Goal: Communication & Community: Answer question/provide support

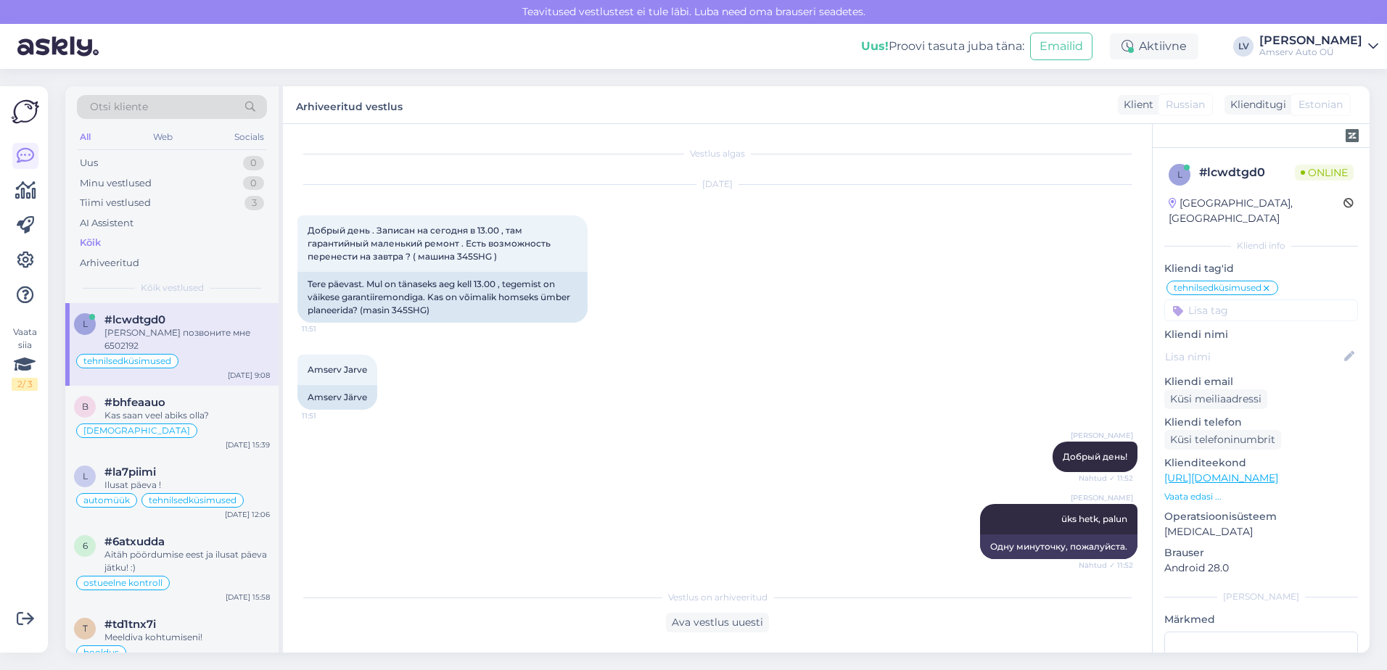
scroll to position [3239, 0]
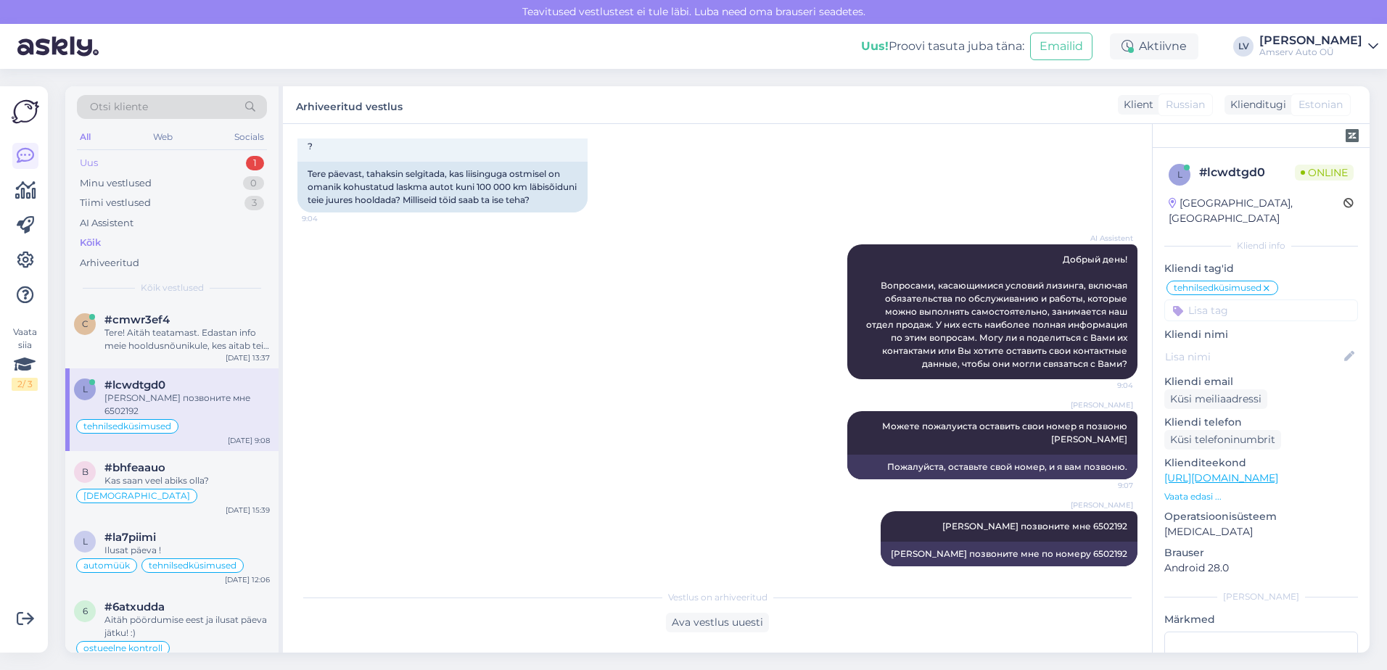
click at [218, 163] on div "Uus 1" at bounding box center [172, 163] width 190 height 20
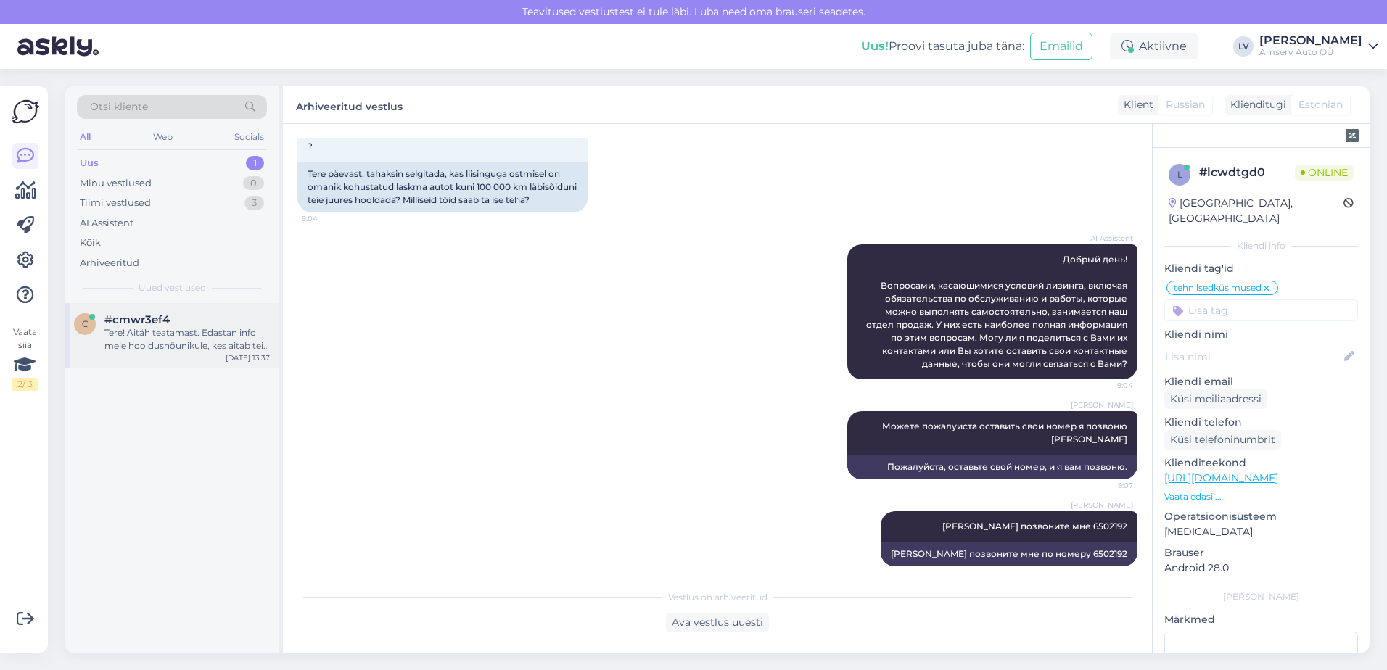
click at [204, 314] on div "#cmwr3ef4" at bounding box center [186, 319] width 165 height 13
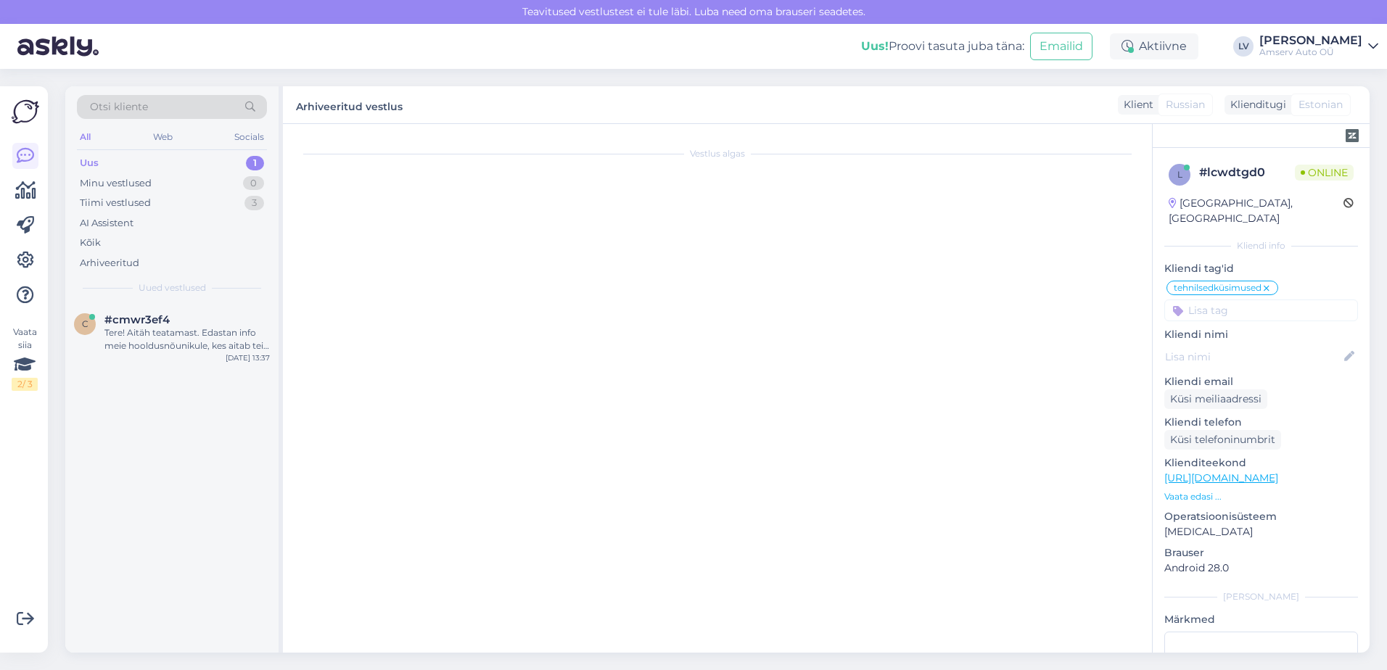
scroll to position [12, 0]
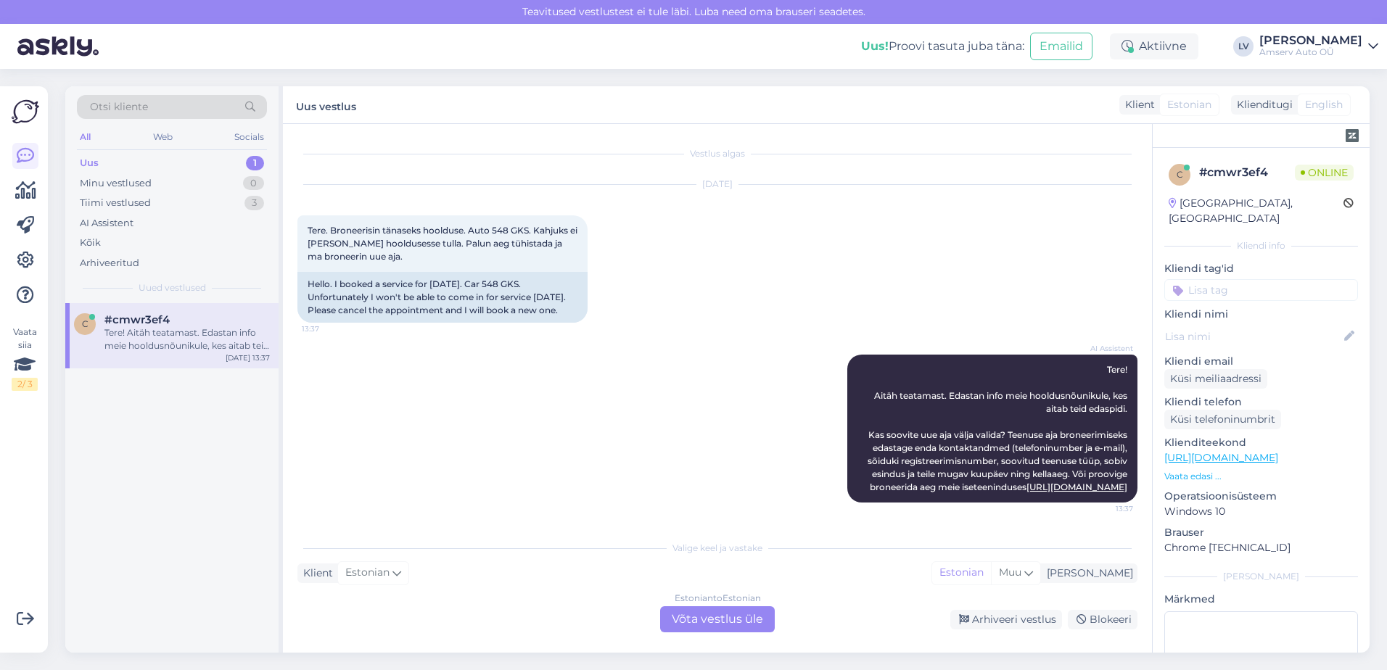
click at [723, 624] on div "Estonian to Estonian Võta vestlus üle" at bounding box center [717, 619] width 115 height 26
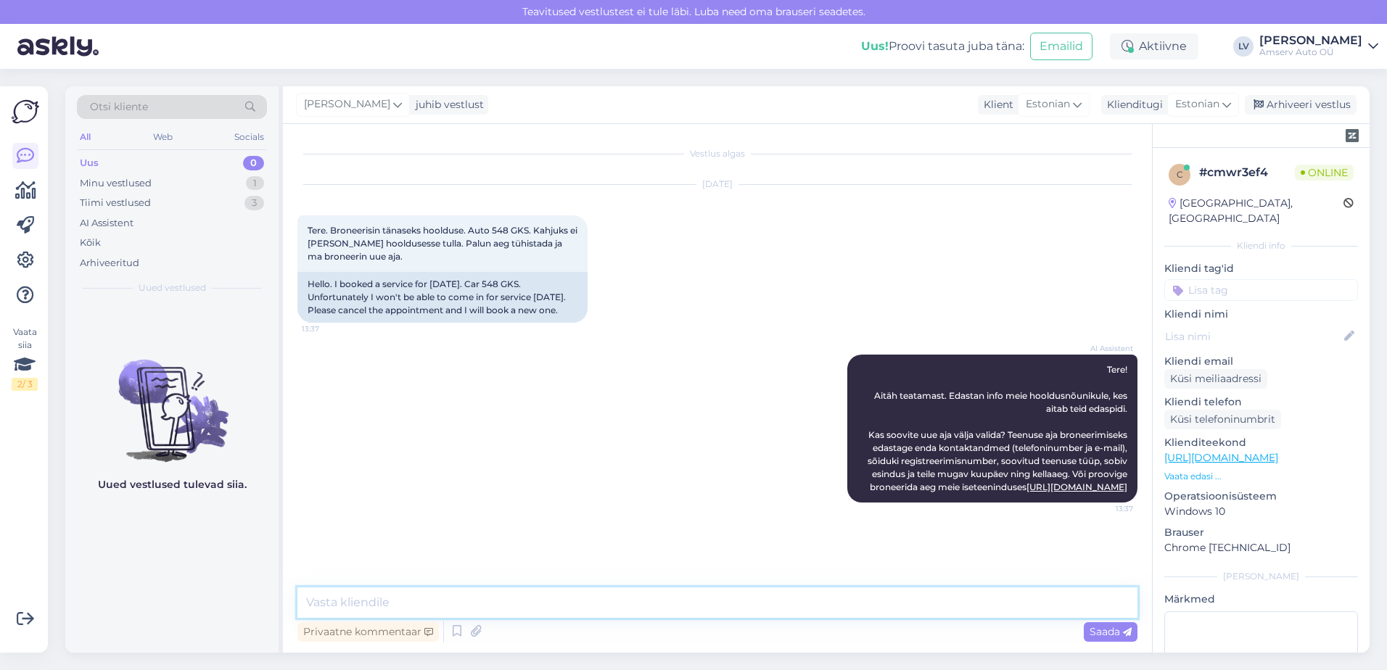
click at [576, 607] on textarea at bounding box center [717, 602] width 840 height 30
click at [573, 603] on textarea at bounding box center [717, 602] width 840 height 30
click at [576, 586] on div "Vestlus algas [DATE] Tere. Broneerisin tänaseks hoolduse. Auto 548 GKS. Kahjuks…" at bounding box center [717, 388] width 869 height 529
drag, startPoint x: 576, startPoint y: 595, endPoint x: 585, endPoint y: 592, distance: 9.0
click at [579, 591] on textarea at bounding box center [717, 602] width 840 height 30
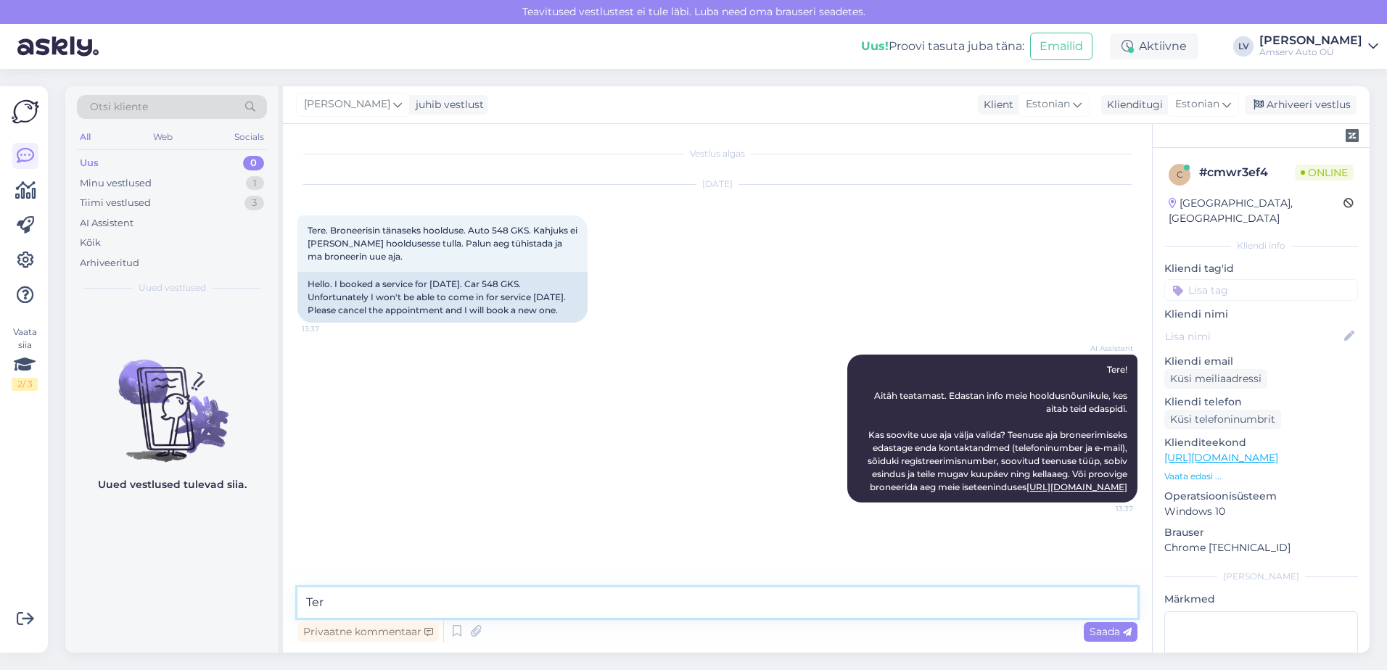
type textarea "Tere"
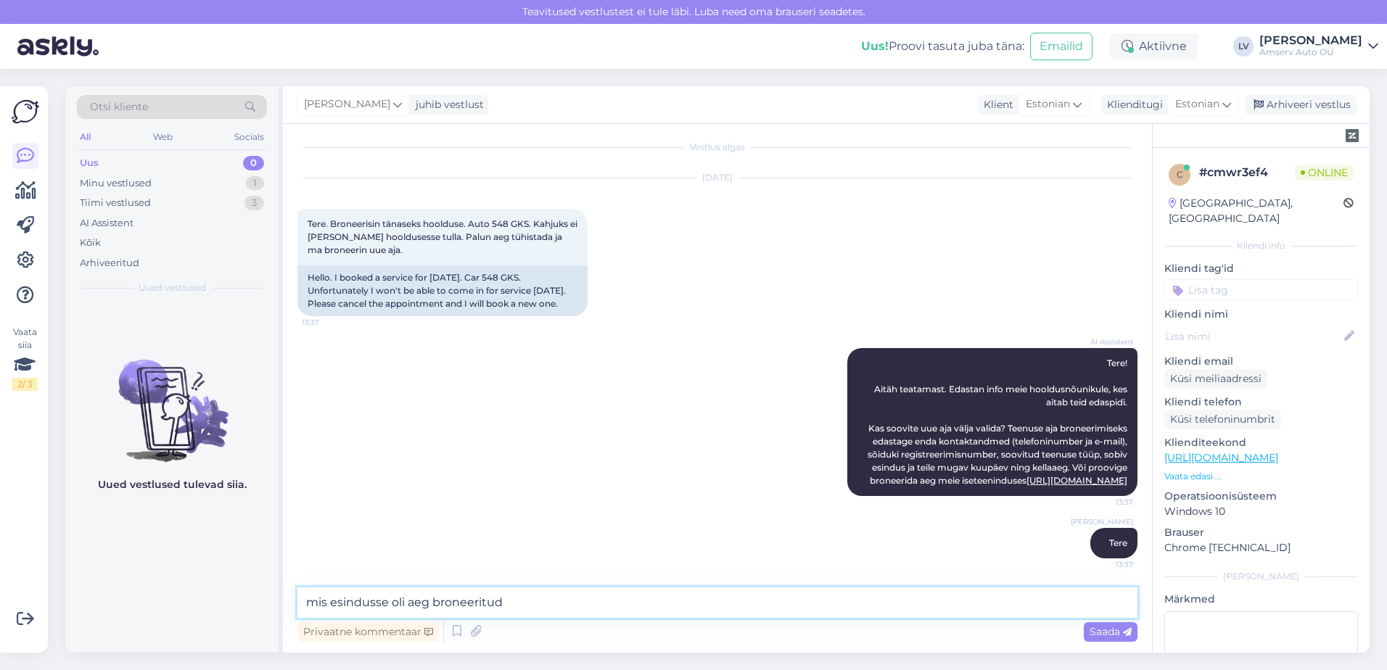
type textarea "mis esindusse oli aeg broneeritud?"
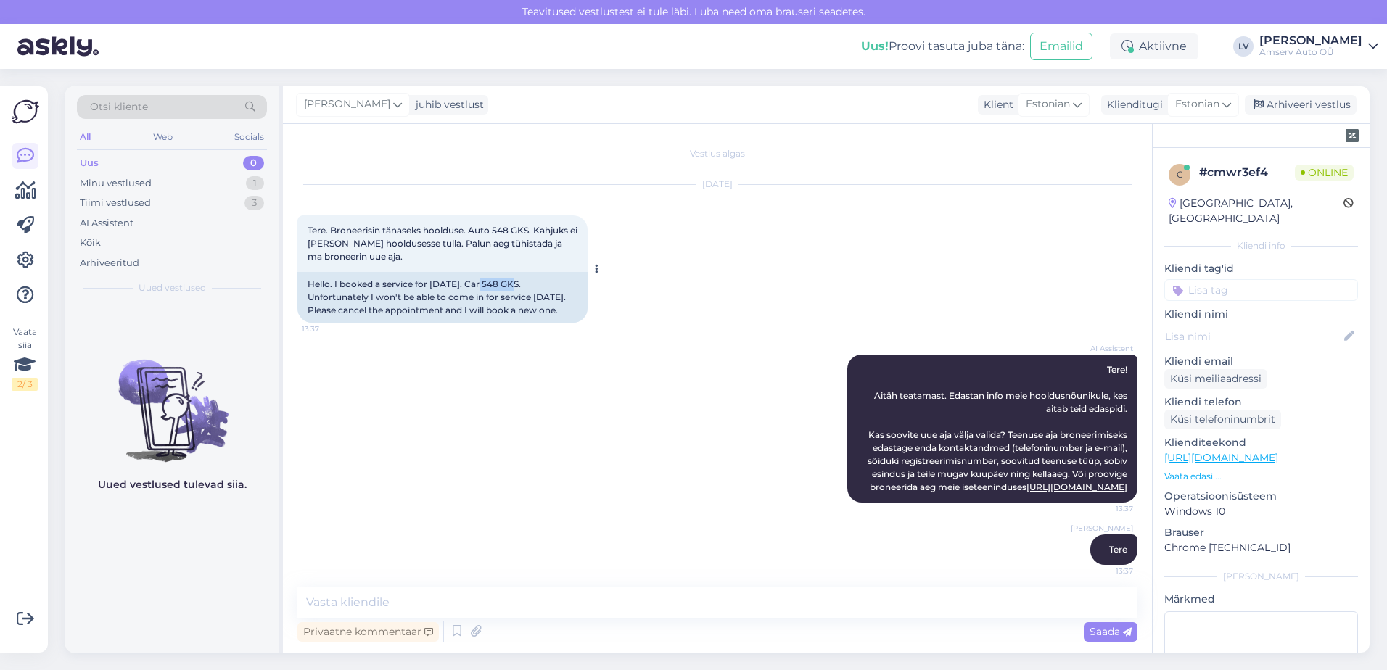
drag, startPoint x: 513, startPoint y: 280, endPoint x: 476, endPoint y: 284, distance: 37.2
click at [476, 284] on div "Hello. I booked a service for [DATE]. Car 548 GKS. Unfortunately I won't be abl…" at bounding box center [442, 297] width 290 height 51
copy div "548 GKS"
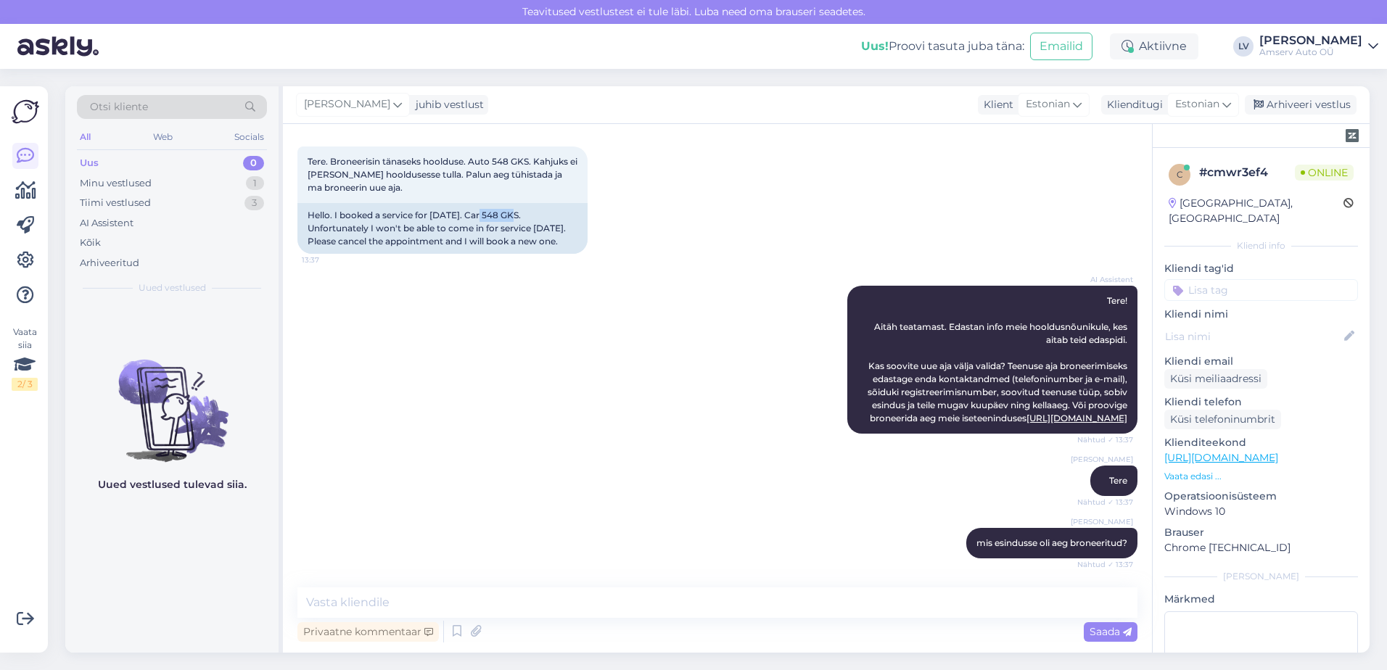
scroll to position [144, 0]
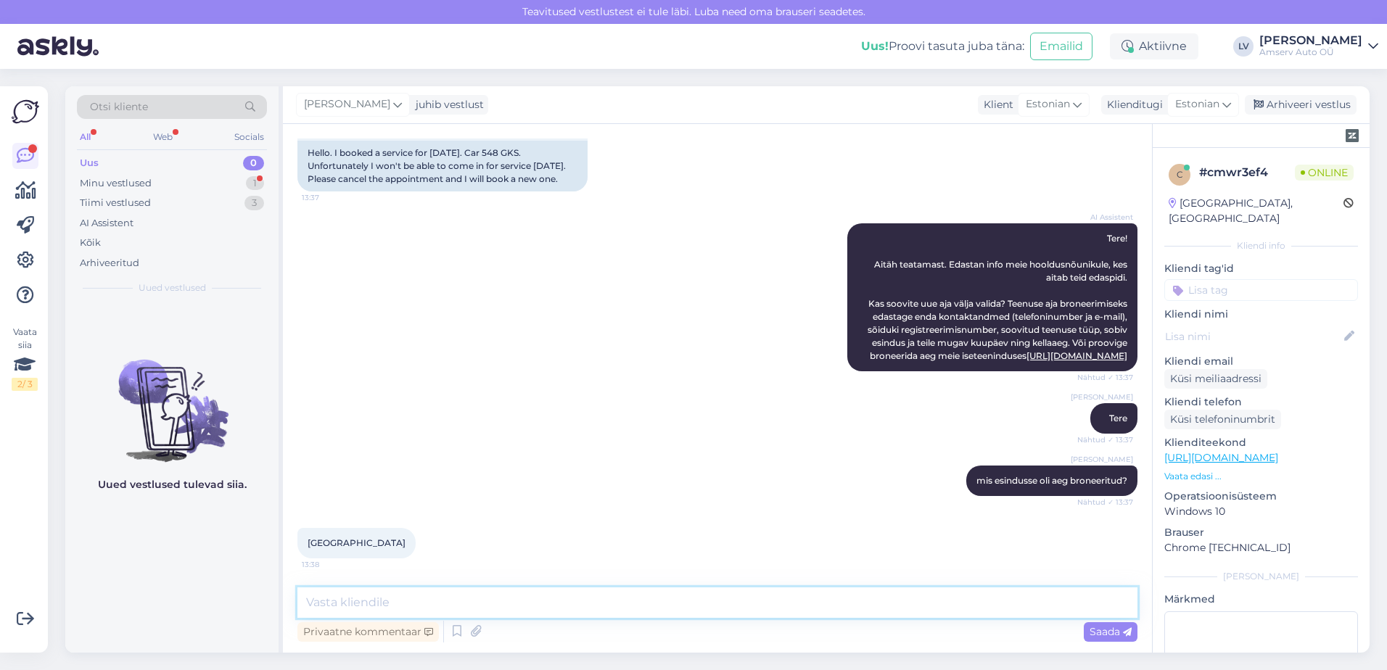
click at [526, 598] on textarea at bounding box center [717, 602] width 840 height 30
type textarea "Tänud teatamast, tühistan broneeringu ära"
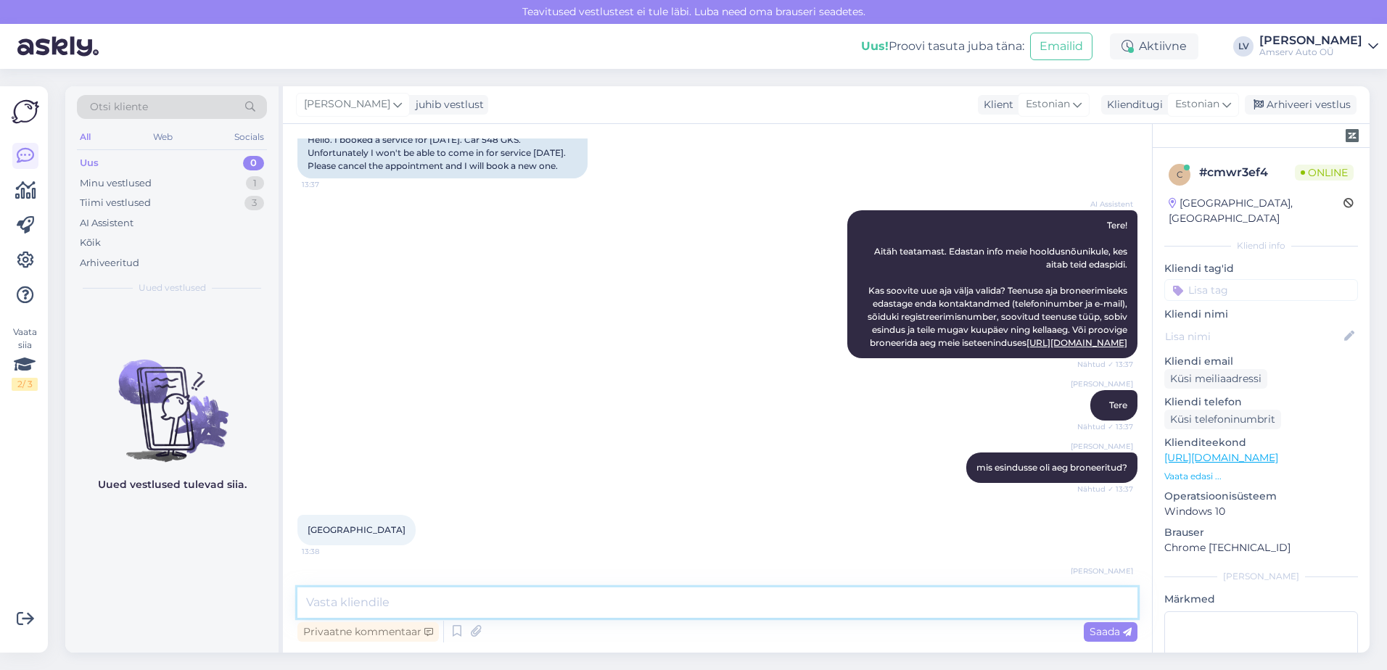
scroll to position [207, 0]
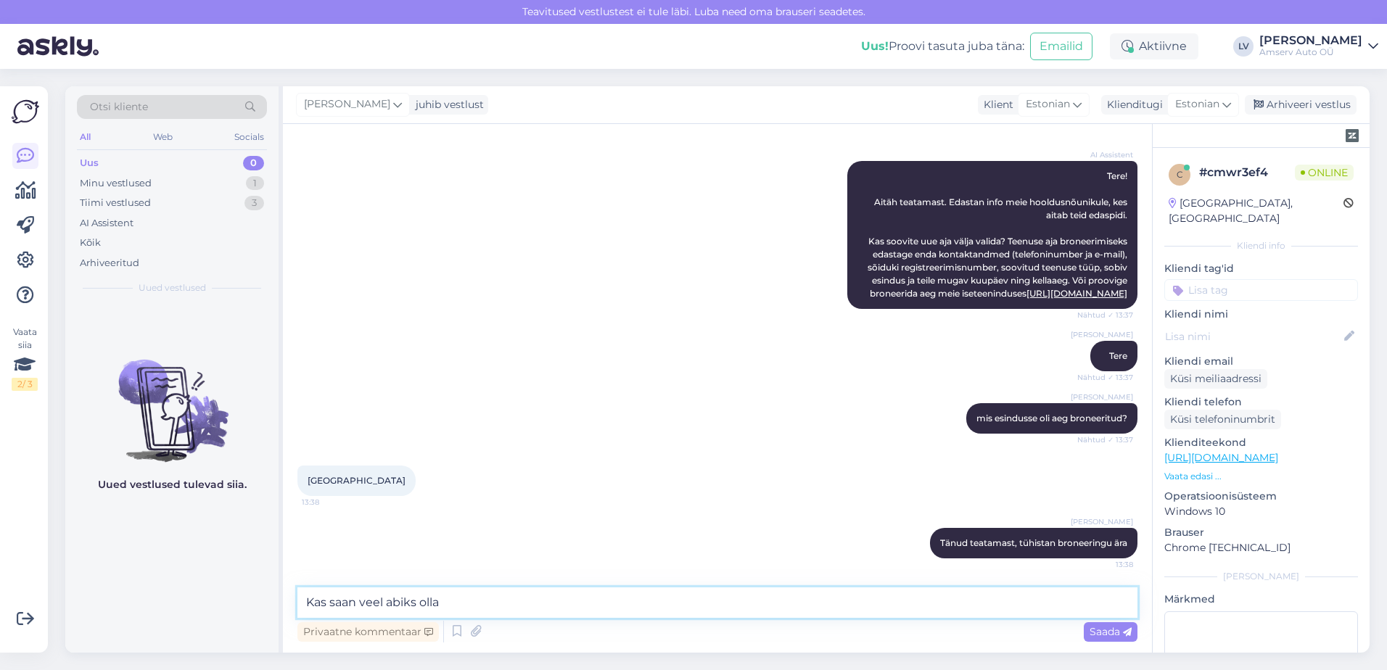
type textarea "Kas saan veel abiks olla?"
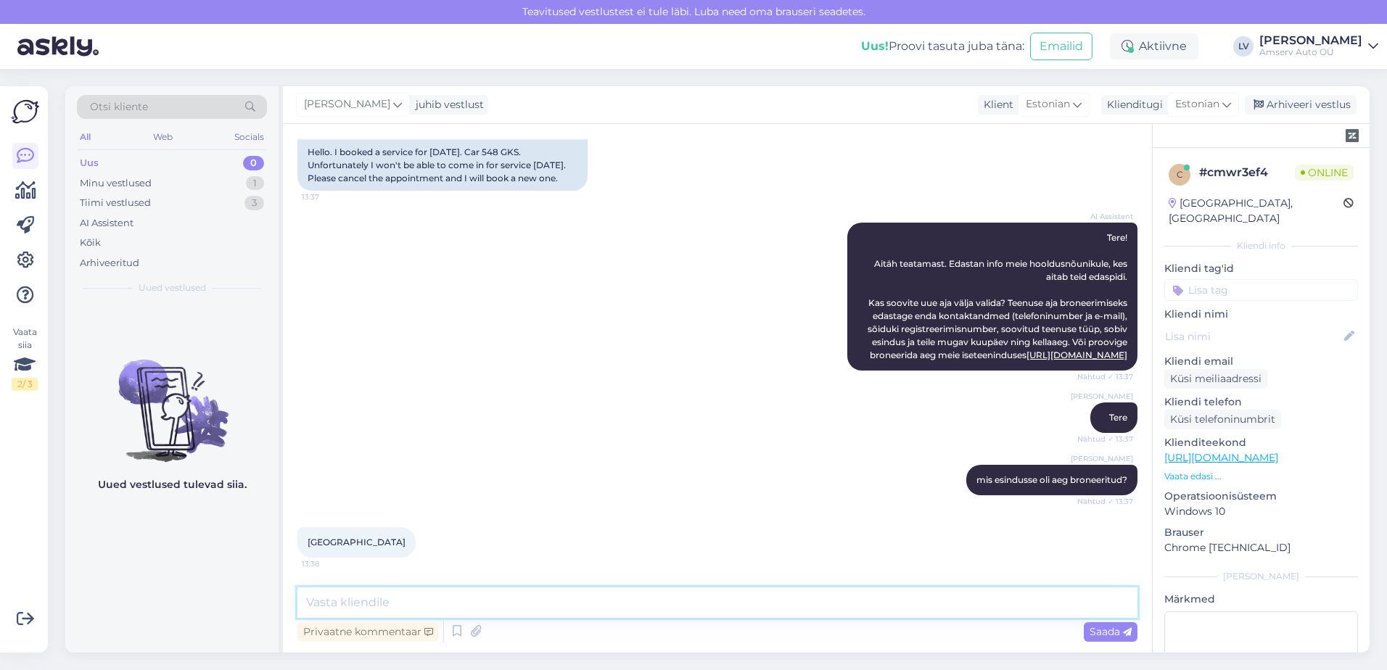
scroll to position [0, 0]
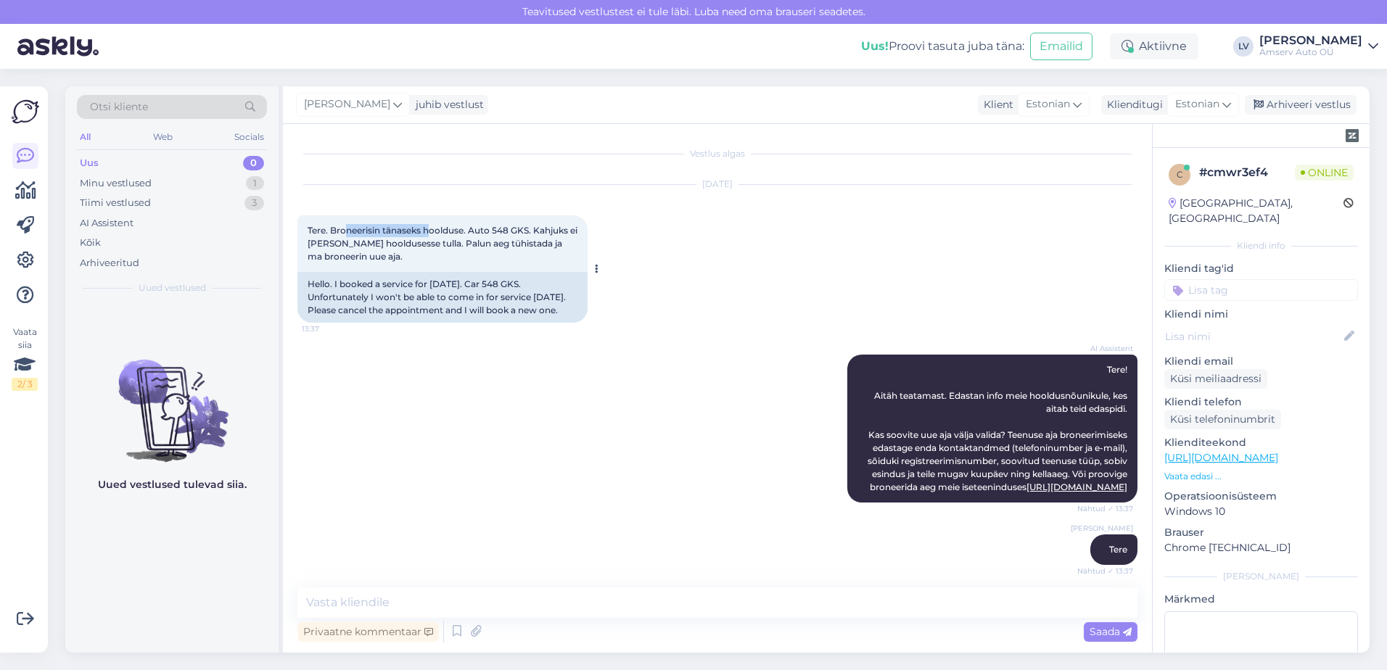
drag, startPoint x: 344, startPoint y: 236, endPoint x: 431, endPoint y: 224, distance: 88.5
click at [431, 224] on div "Tere. Broneerisin tänaseks hoolduse. Auto 548 GKS. Kahjuks ei [PERSON_NAME] hoo…" at bounding box center [442, 243] width 290 height 57
drag, startPoint x: 431, startPoint y: 224, endPoint x: 429, endPoint y: 248, distance: 24.0
click at [429, 248] on span "Tere. Broneerisin tänaseks hoolduse. Auto 548 GKS. Kahjuks ei [PERSON_NAME] hoo…" at bounding box center [443, 243] width 272 height 37
drag, startPoint x: 434, startPoint y: 241, endPoint x: 532, endPoint y: 226, distance: 98.4
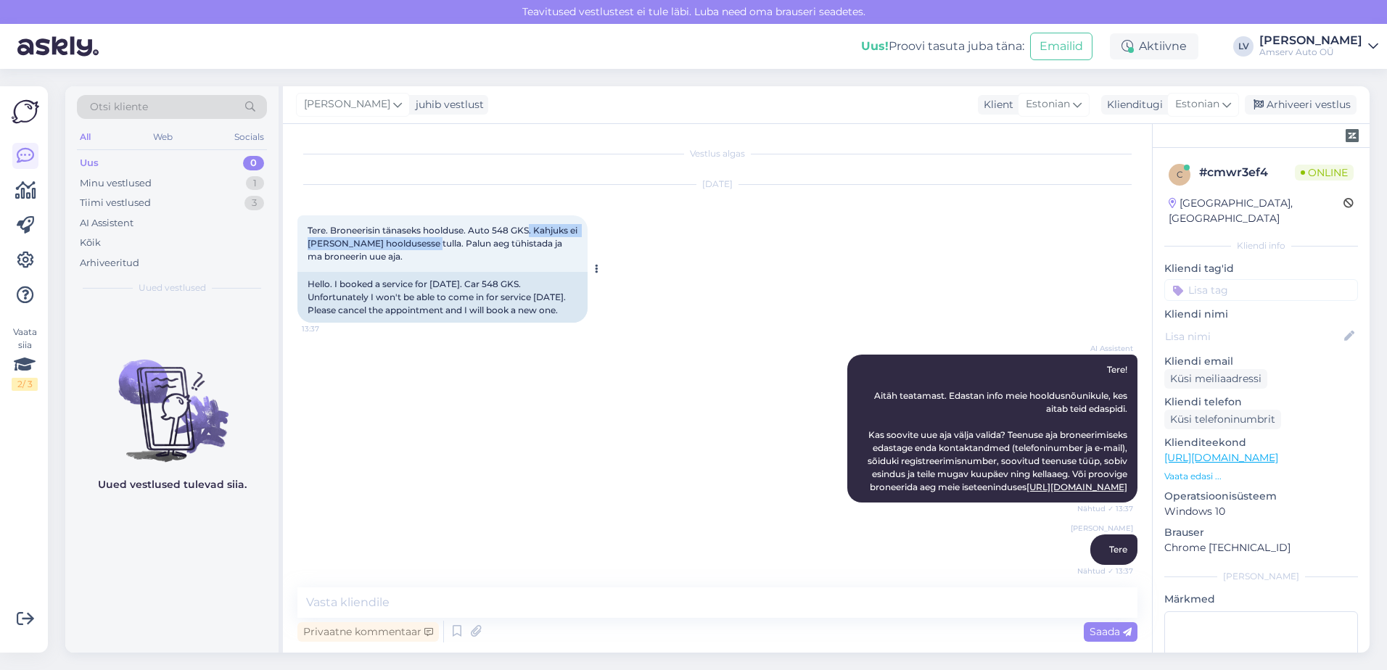
click at [532, 226] on span "Tere. Broneerisin tänaseks hoolduse. Auto 548 GKS. Kahjuks ei [PERSON_NAME] hoo…" at bounding box center [443, 243] width 272 height 37
drag, startPoint x: 532, startPoint y: 226, endPoint x: 543, endPoint y: 224, distance: 11.7
copy span ". Kahjuks ei [PERSON_NAME] hooldusesse [PERSON_NAME]"
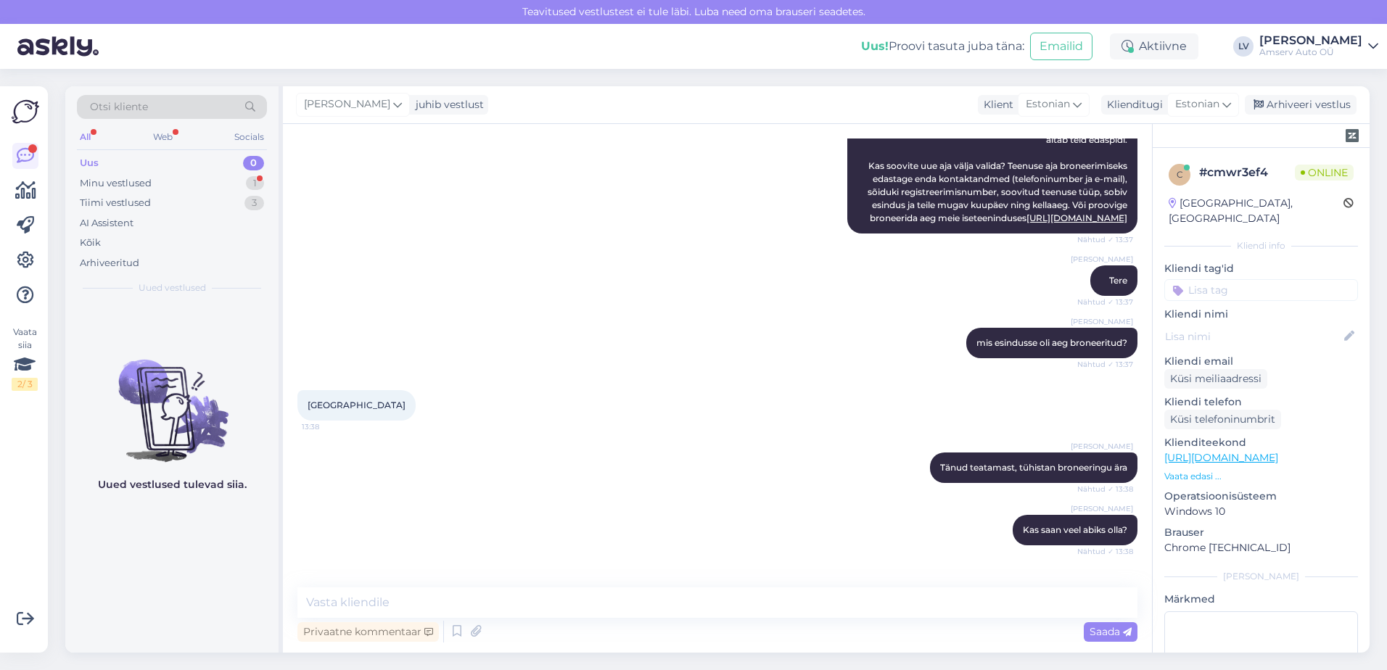
scroll to position [331, 0]
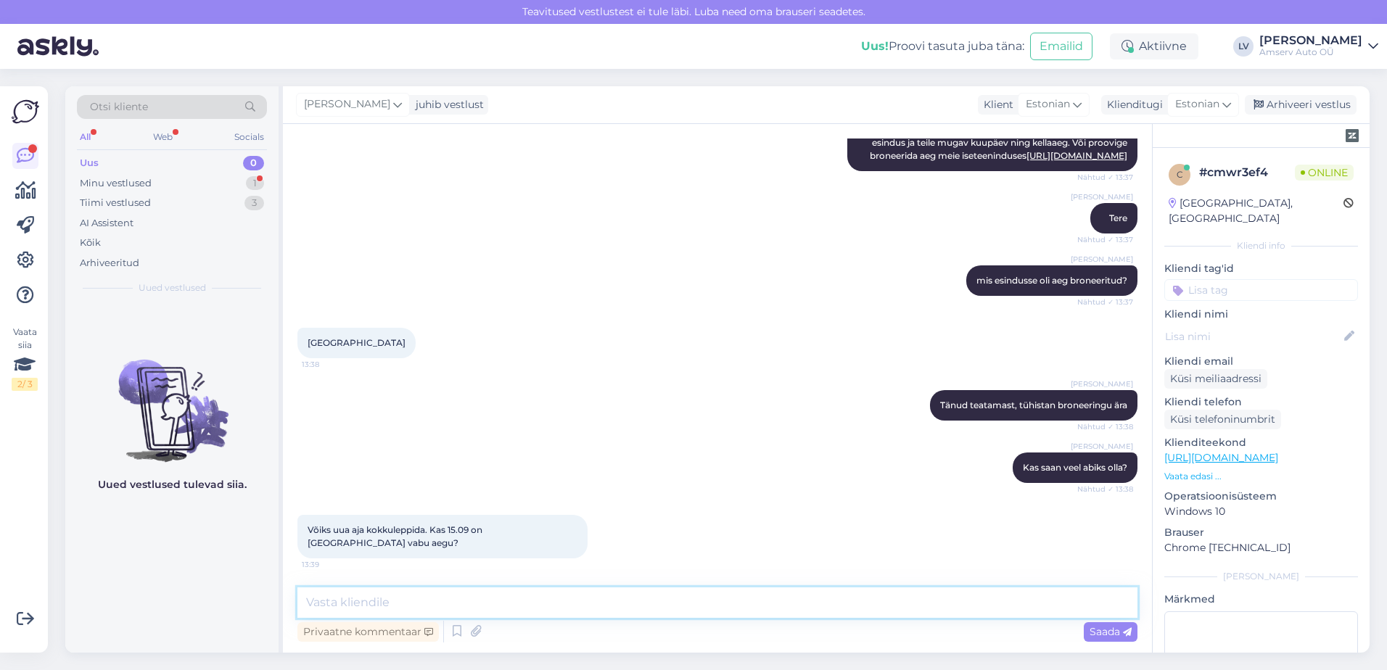
click at [426, 615] on textarea at bounding box center [717, 602] width 840 height 30
type textarea "jah, alates 13:00"
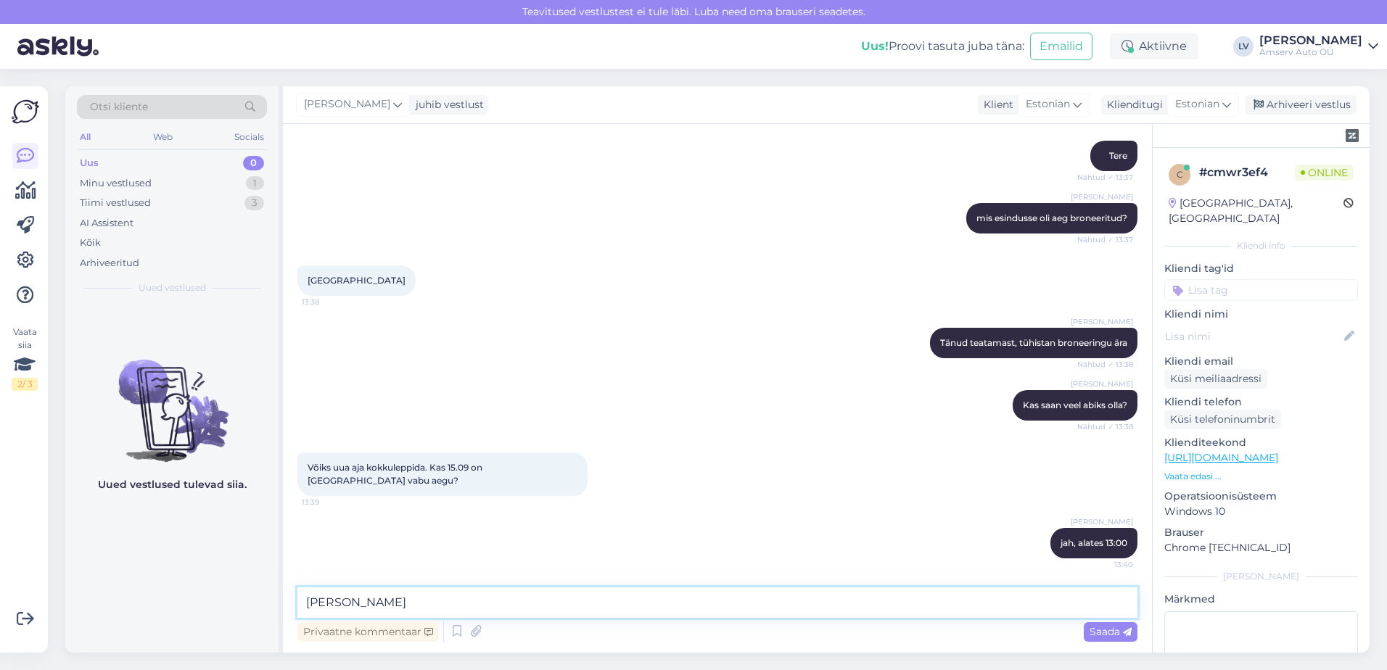
type textarea "ja hiljem"
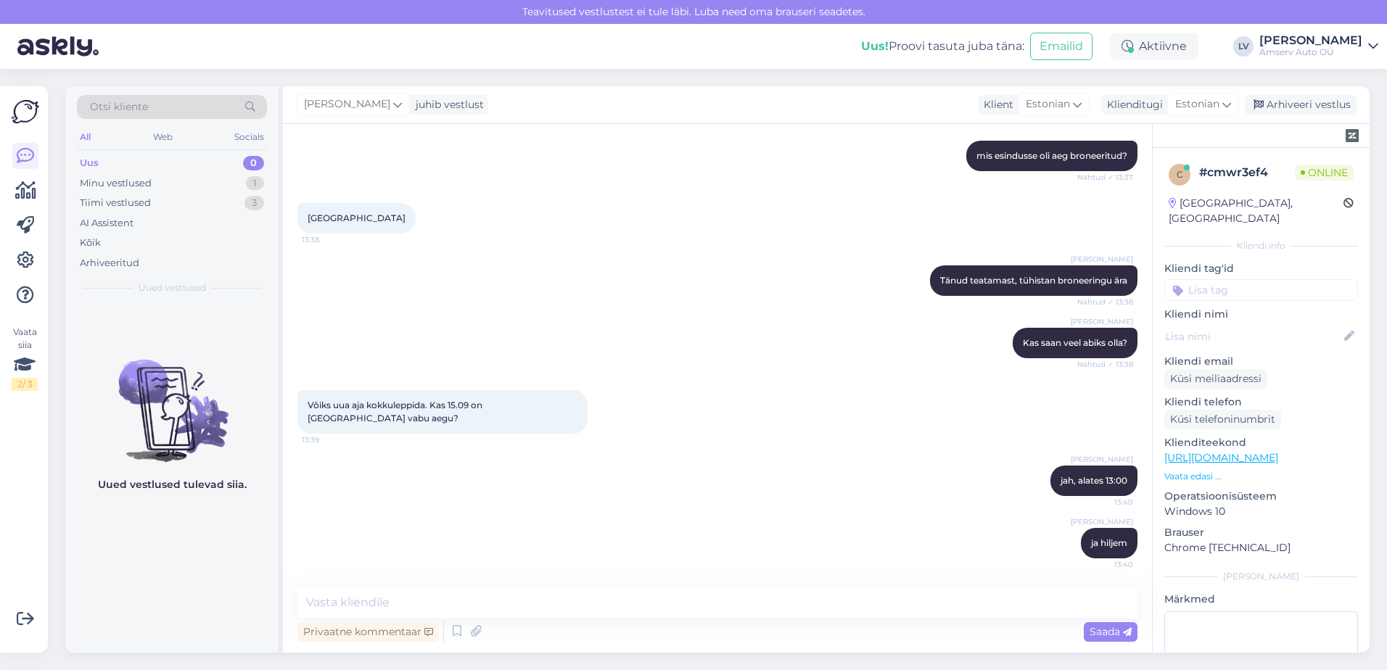
drag, startPoint x: 574, startPoint y: 586, endPoint x: 565, endPoint y: 567, distance: 21.1
click at [575, 587] on div "Vestlus algas [DATE] Tere. Broneerisin tänaseks hoolduse. Auto 548 GKS. Kahjuks…" at bounding box center [717, 388] width 869 height 529
click at [564, 610] on textarea at bounding box center [717, 602] width 840 height 30
click at [636, 610] on textarea at bounding box center [717, 602] width 840 height 30
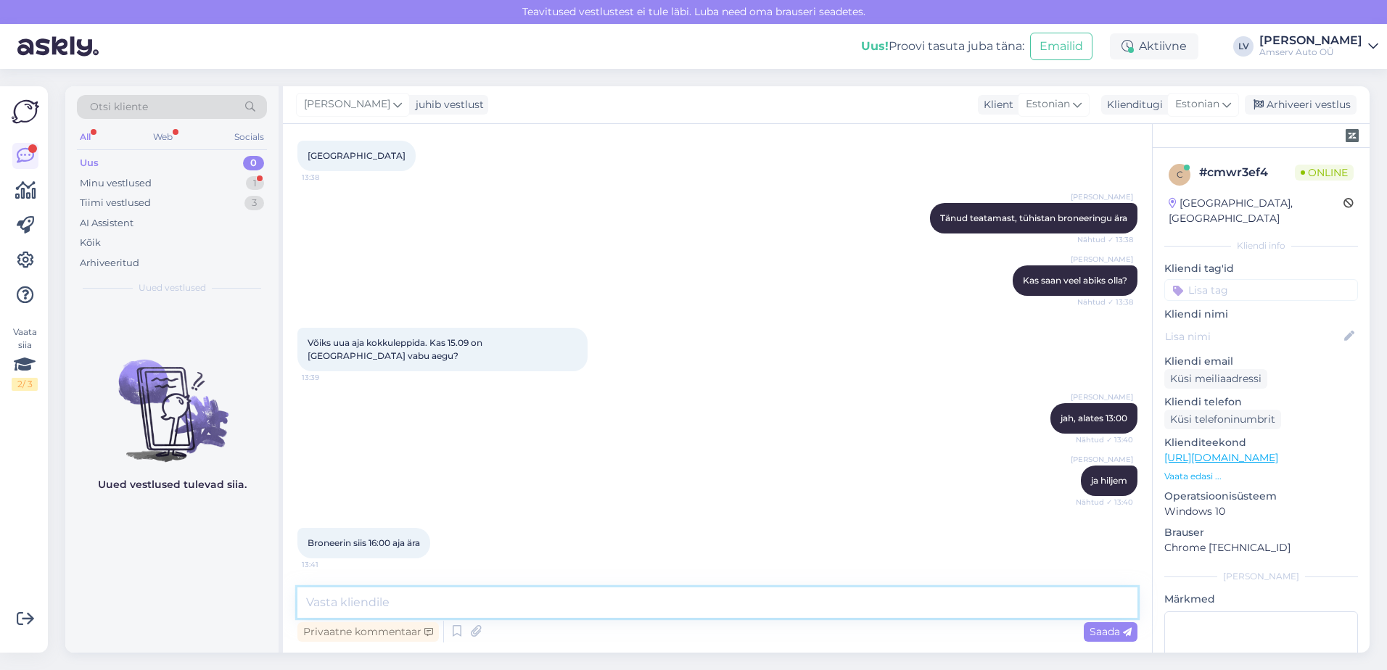
drag, startPoint x: 518, startPoint y: 595, endPoint x: 531, endPoint y: 585, distance: 17.0
click at [519, 595] on textarea at bounding box center [717, 602] width 840 height 30
type textarea "kas 16:15 sobib?"
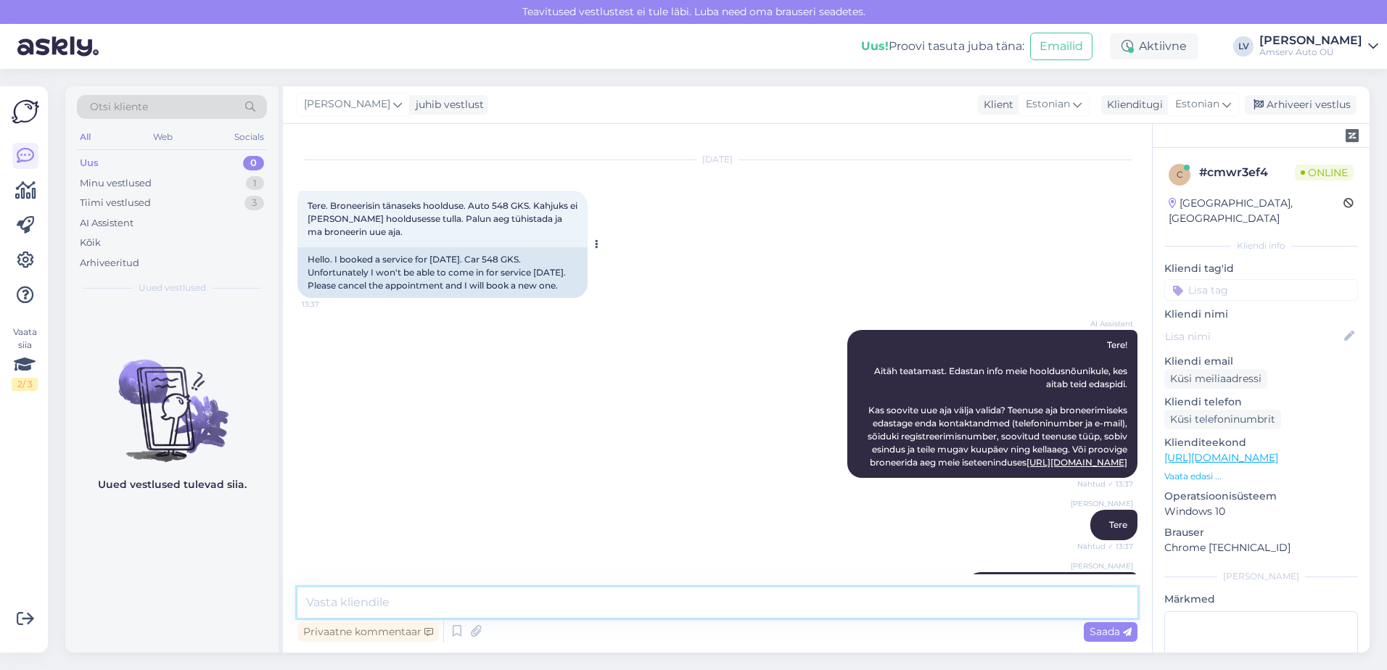
scroll to position [0, 0]
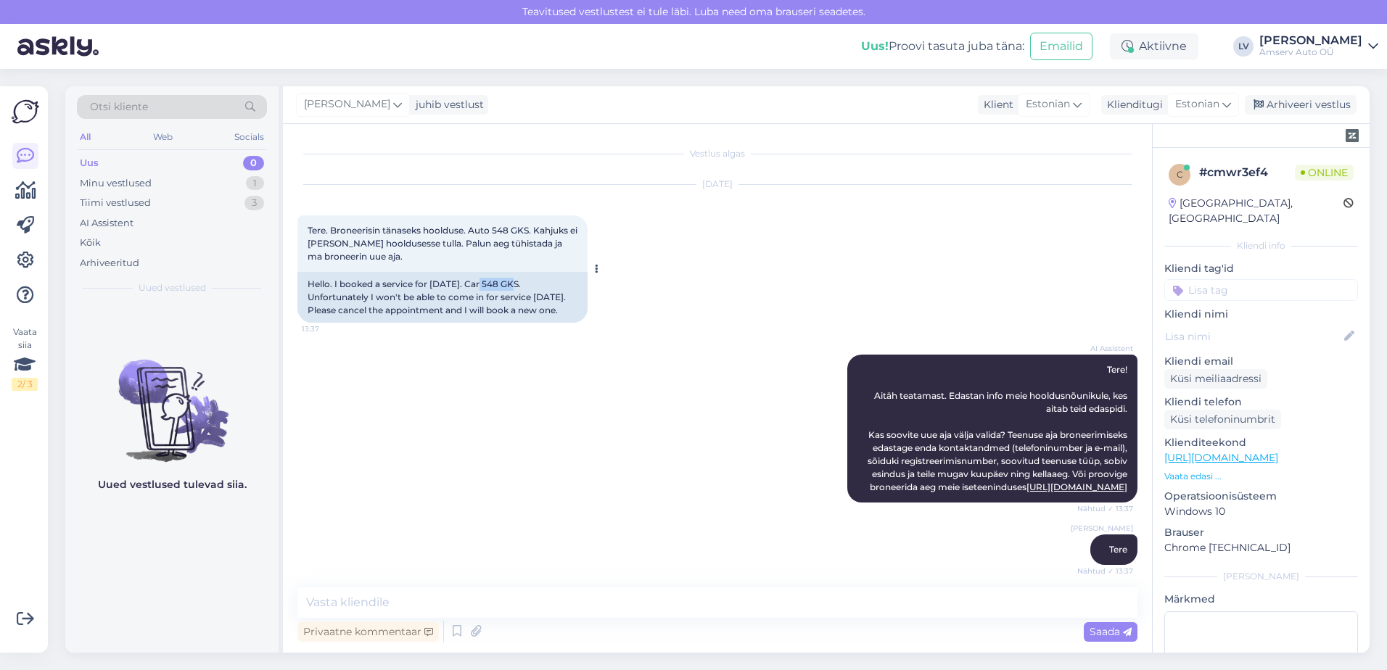
drag, startPoint x: 512, startPoint y: 286, endPoint x: 476, endPoint y: 286, distance: 35.5
click at [476, 286] on div "Hello. I booked a service for [DATE]. Car 548 GKS. Unfortunately I won't be abl…" at bounding box center [442, 297] width 290 height 51
copy div "548 GKS"
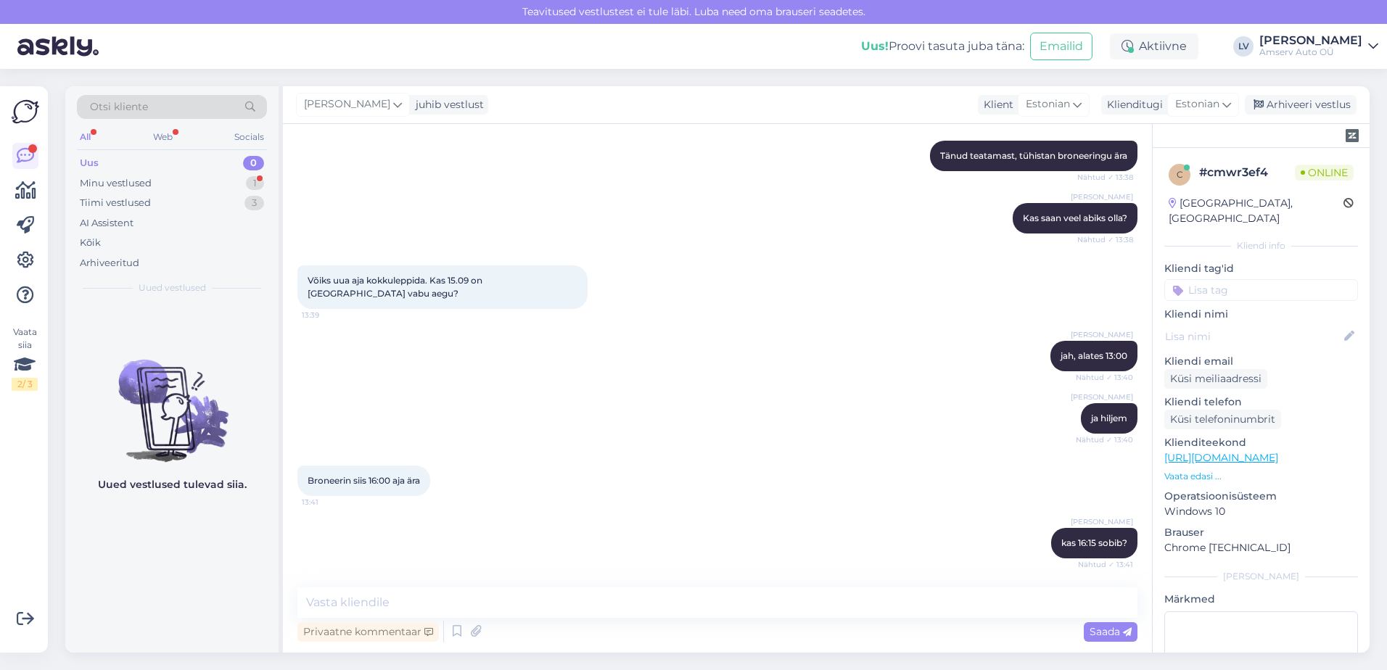
scroll to position [643, 0]
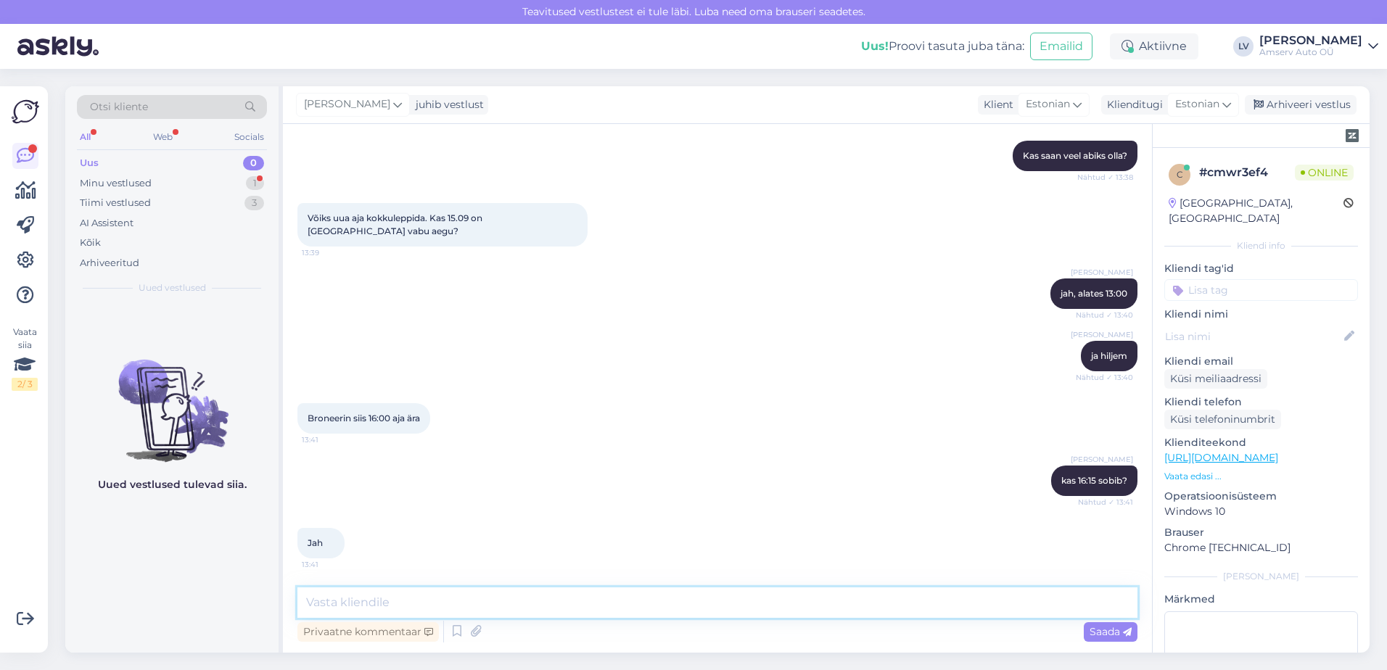
click at [435, 596] on textarea at bounding box center [717, 602] width 840 height 30
type textarea "Suurepärane, aeg on broneeritud"
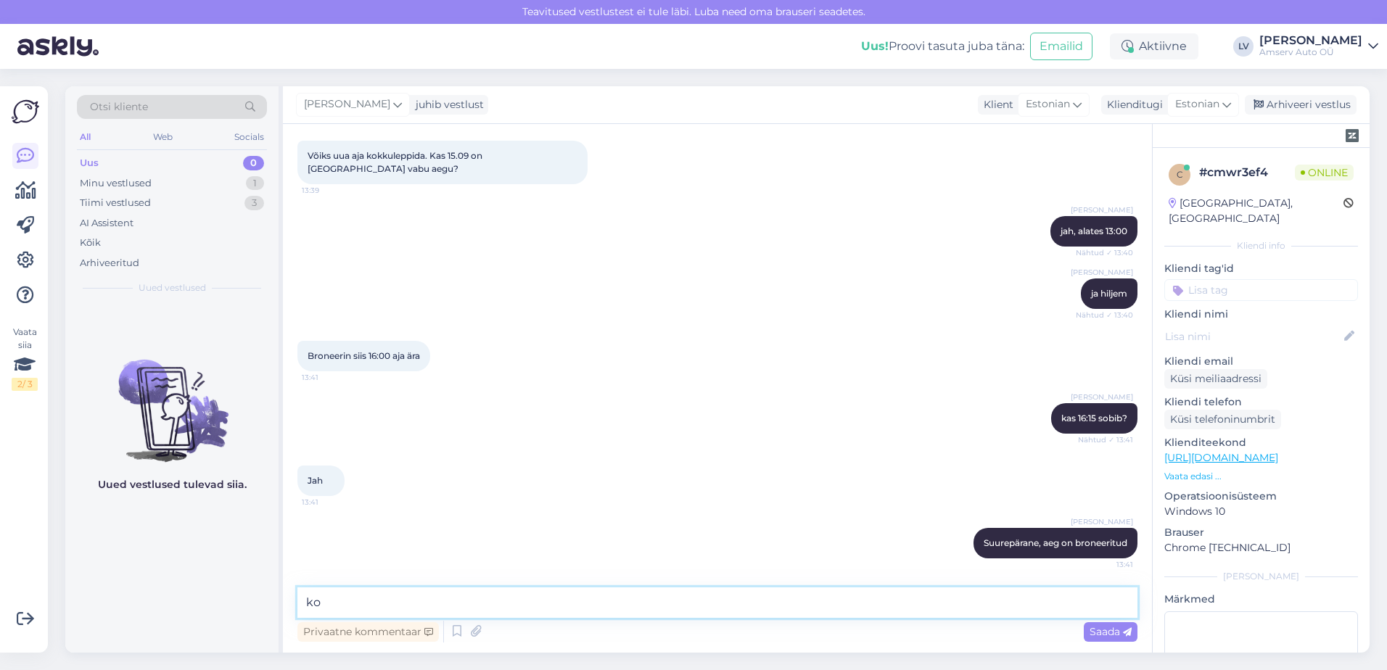
type textarea "k"
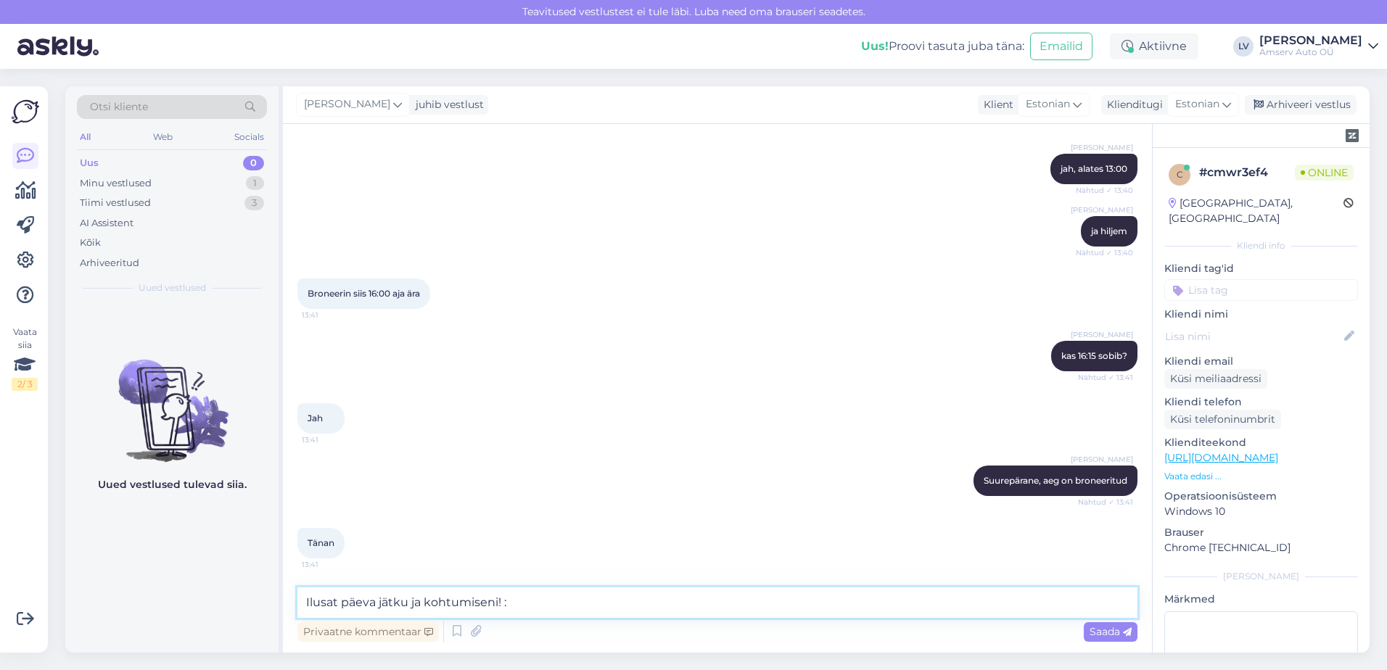
type textarea "Ilusat päeva jätku ja kohtumiseni! :)"
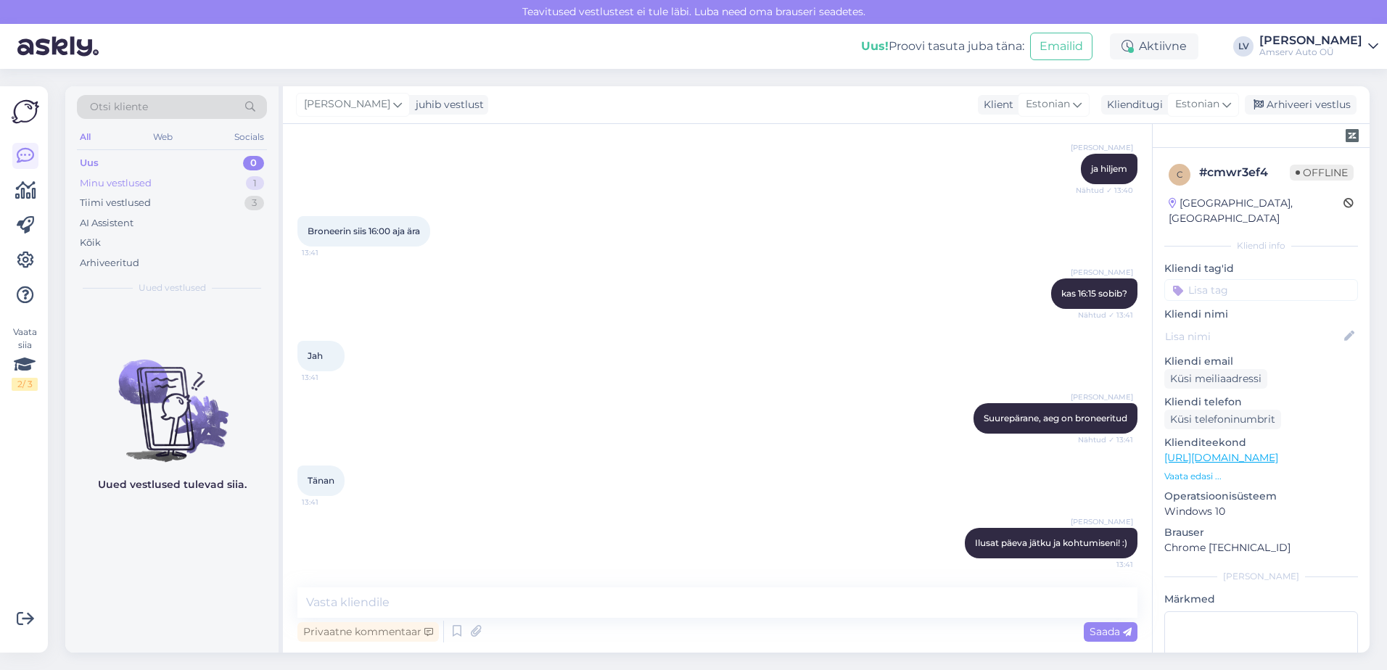
click at [199, 175] on div "Minu vestlused 1" at bounding box center [172, 183] width 190 height 20
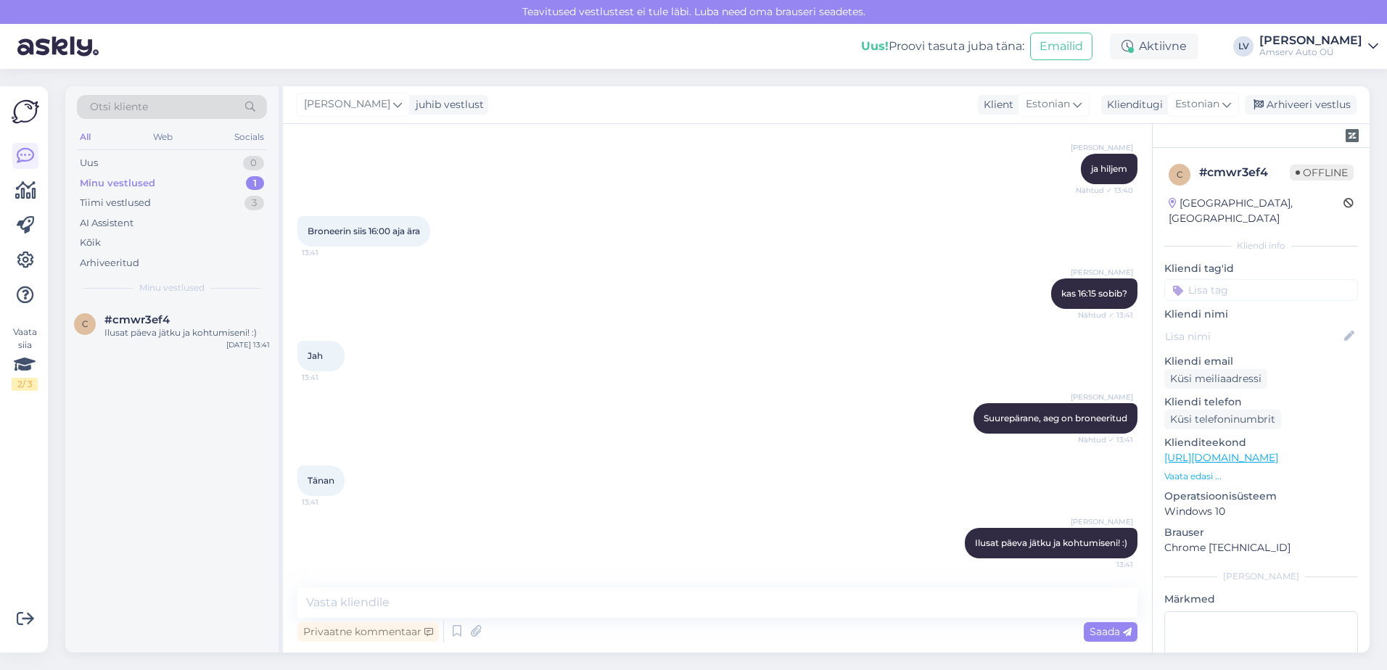
click at [1265, 279] on input at bounding box center [1261, 290] width 194 height 22
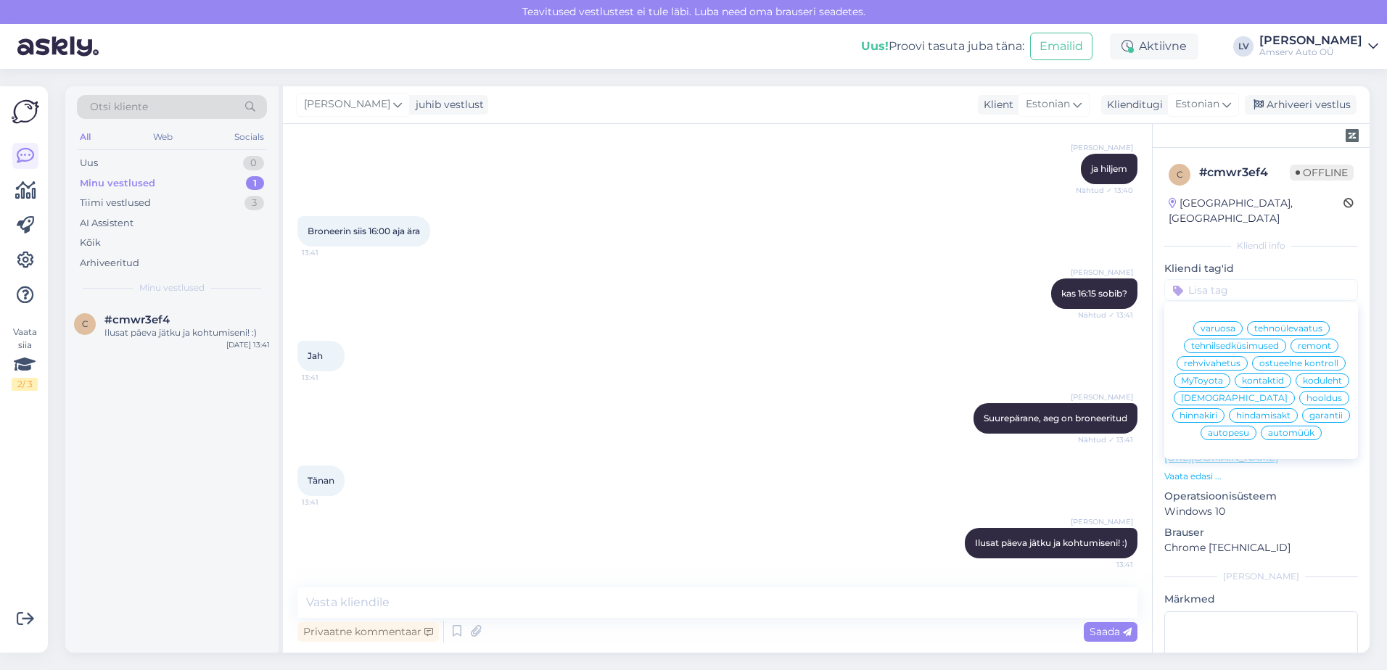
click at [1306, 399] on span "hooldus" at bounding box center [1324, 398] width 36 height 9
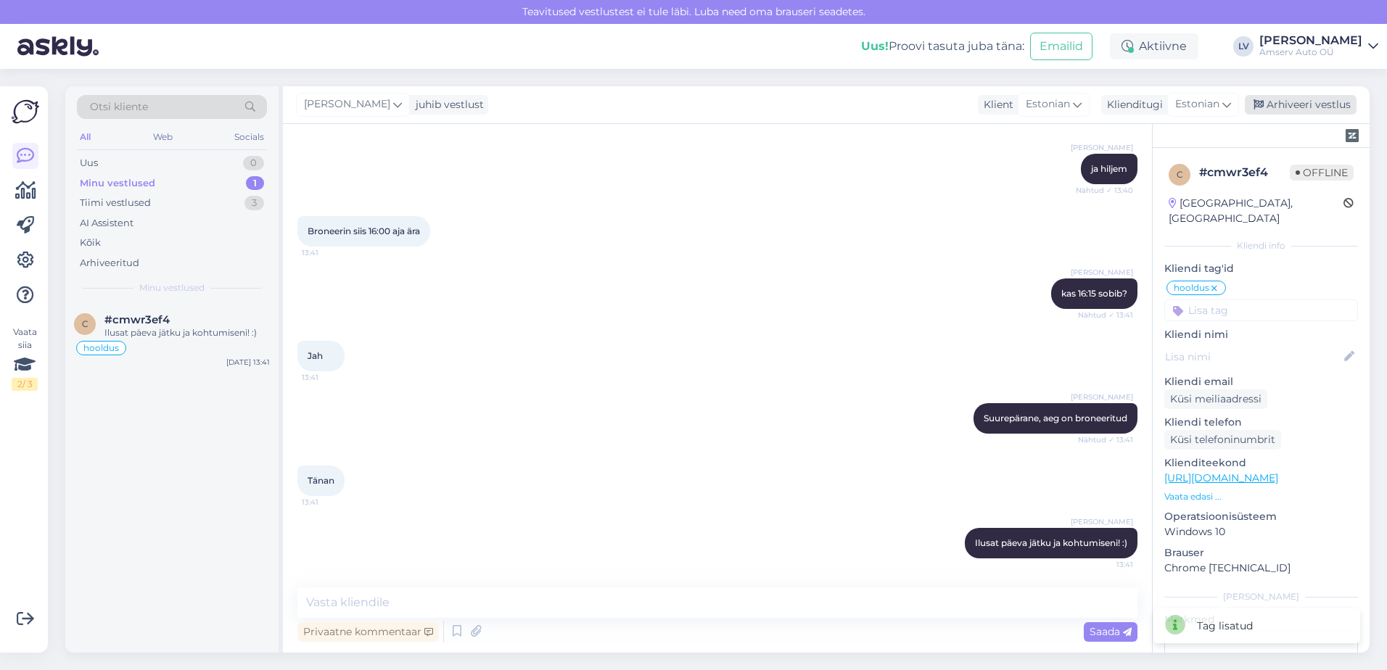
click at [1283, 107] on div "Arhiveeri vestlus" at bounding box center [1300, 105] width 112 height 20
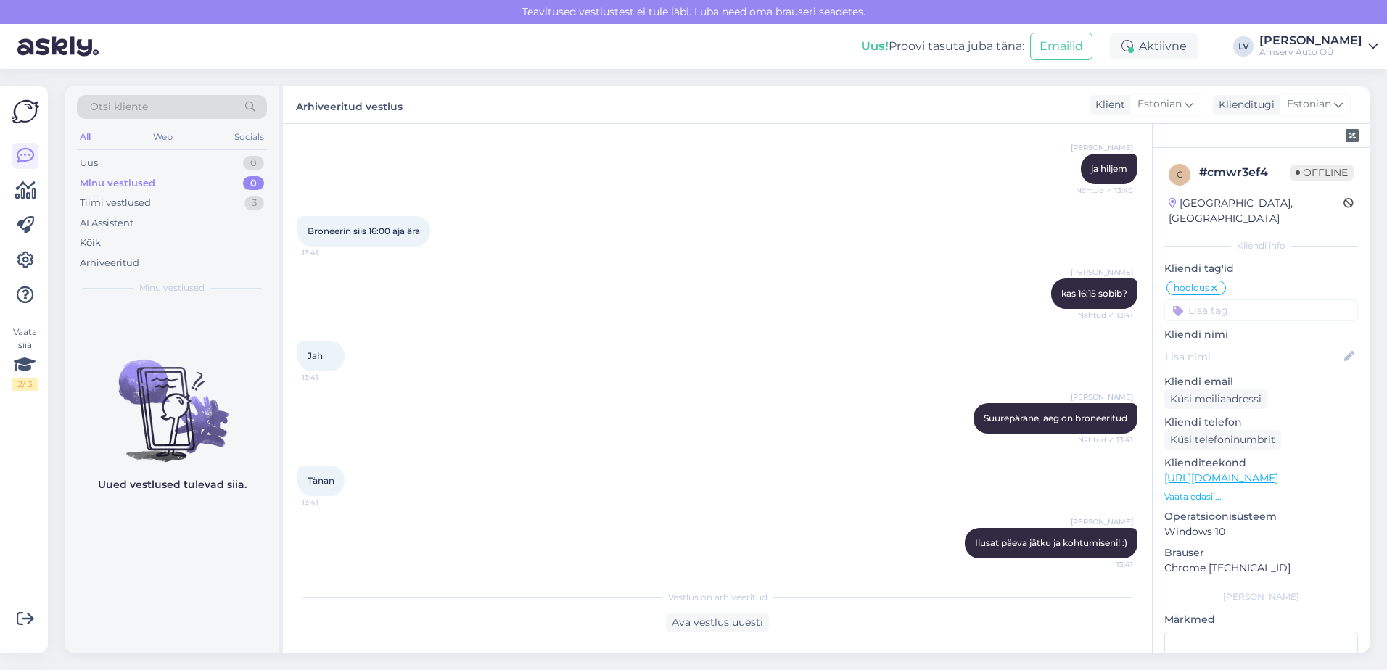
click at [534, 412] on div "Liili Vahesalu Suurepärane, aeg on broneeritud Nähtud ✓ 13:41" at bounding box center [717, 418] width 840 height 62
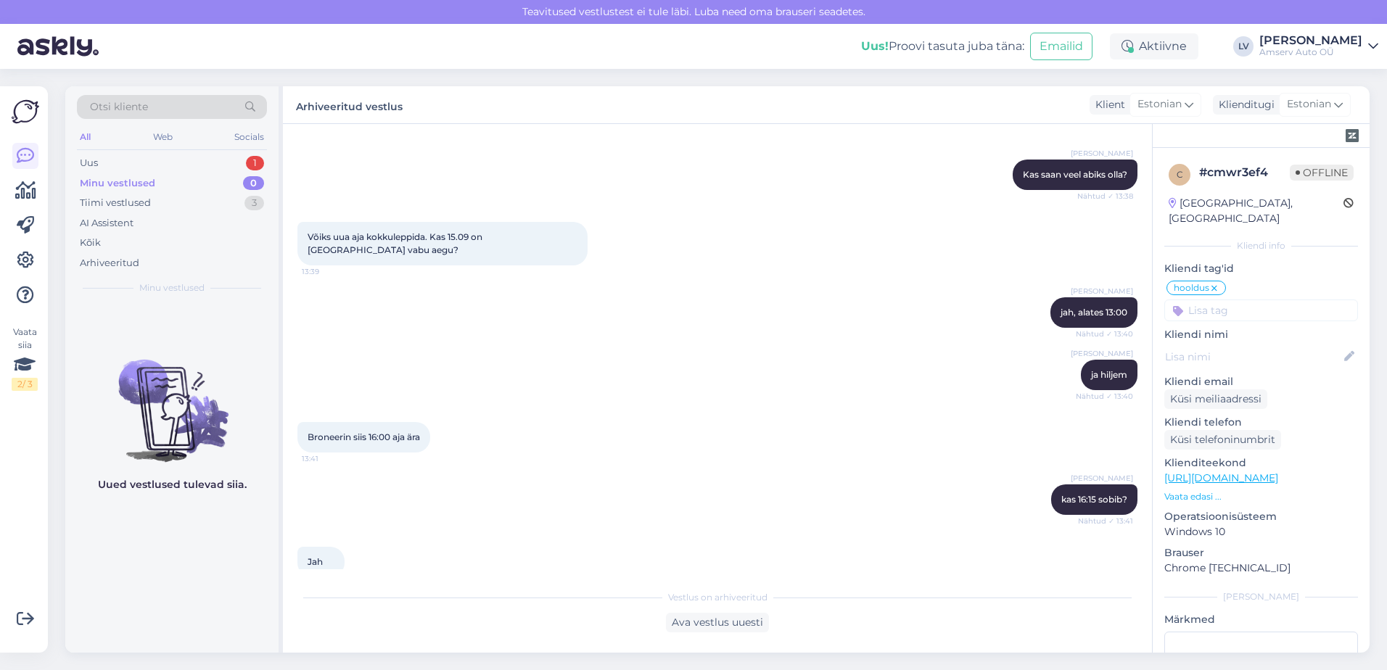
scroll to position [540, 0]
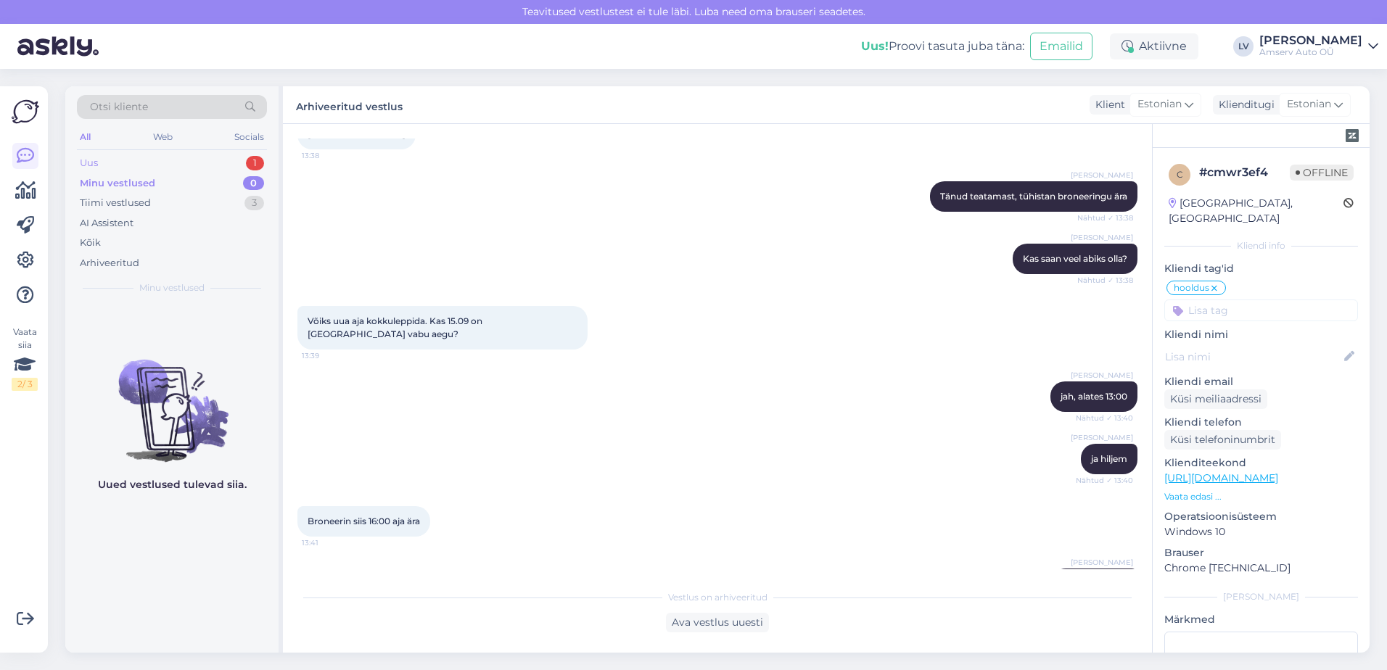
click at [246, 160] on div "1" at bounding box center [255, 163] width 18 height 15
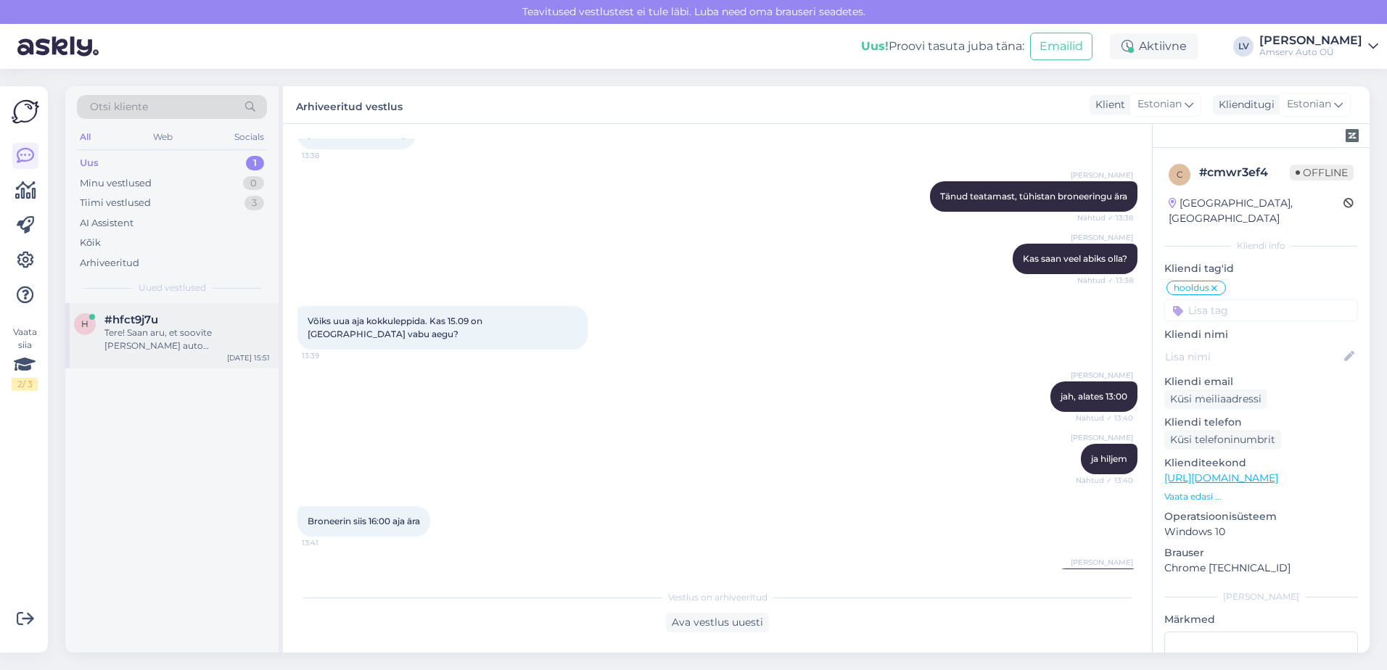
click at [183, 337] on div "Tere! Saan aru, et soovite [PERSON_NAME] auto [PERSON_NAME] staatust. Kuna mul …" at bounding box center [186, 339] width 165 height 26
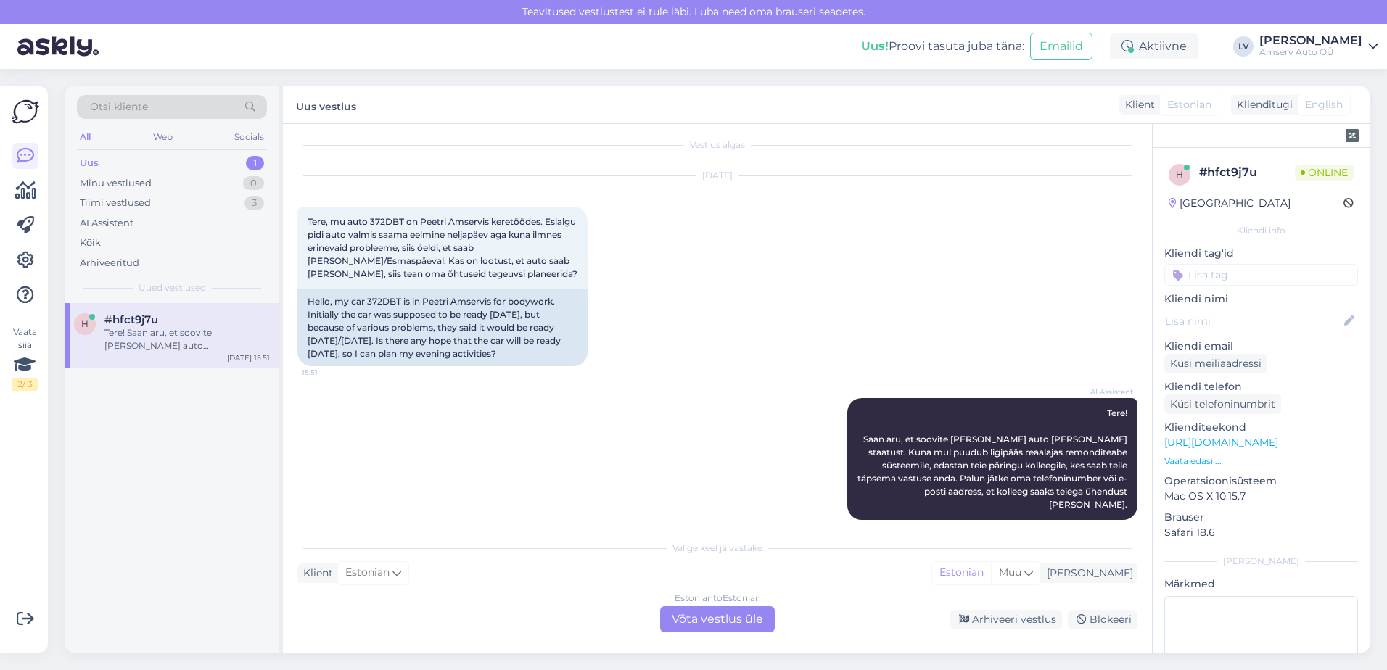
scroll to position [12, 0]
click at [695, 624] on div "Estonian to Estonian Võta vestlus üle" at bounding box center [717, 619] width 115 height 26
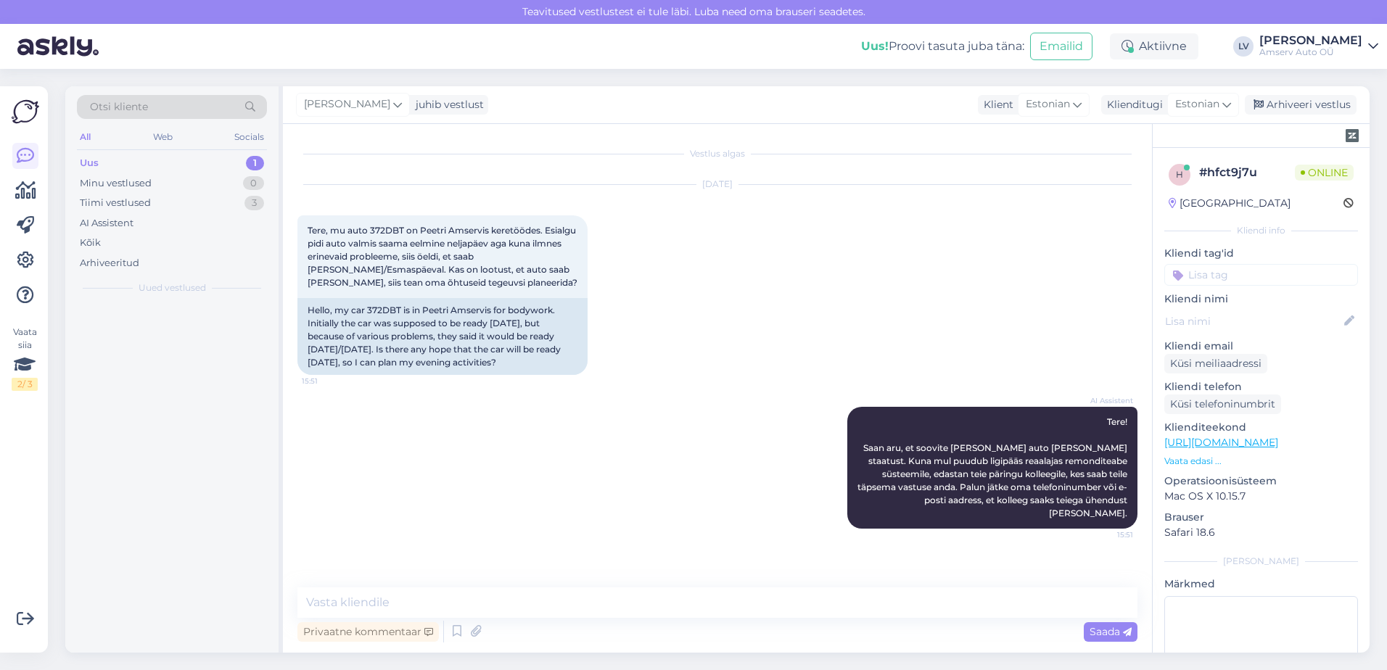
scroll to position [0, 0]
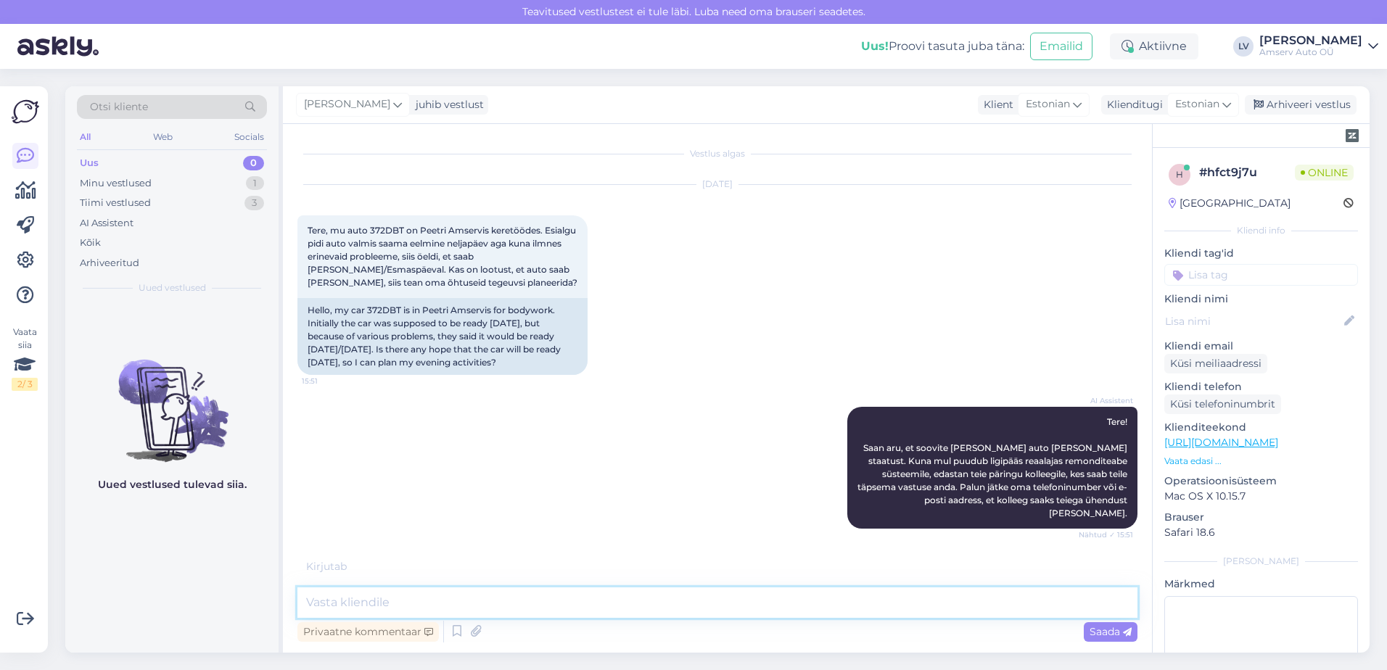
click at [550, 609] on textarea at bounding box center [717, 602] width 840 height 30
type textarea "Tere"
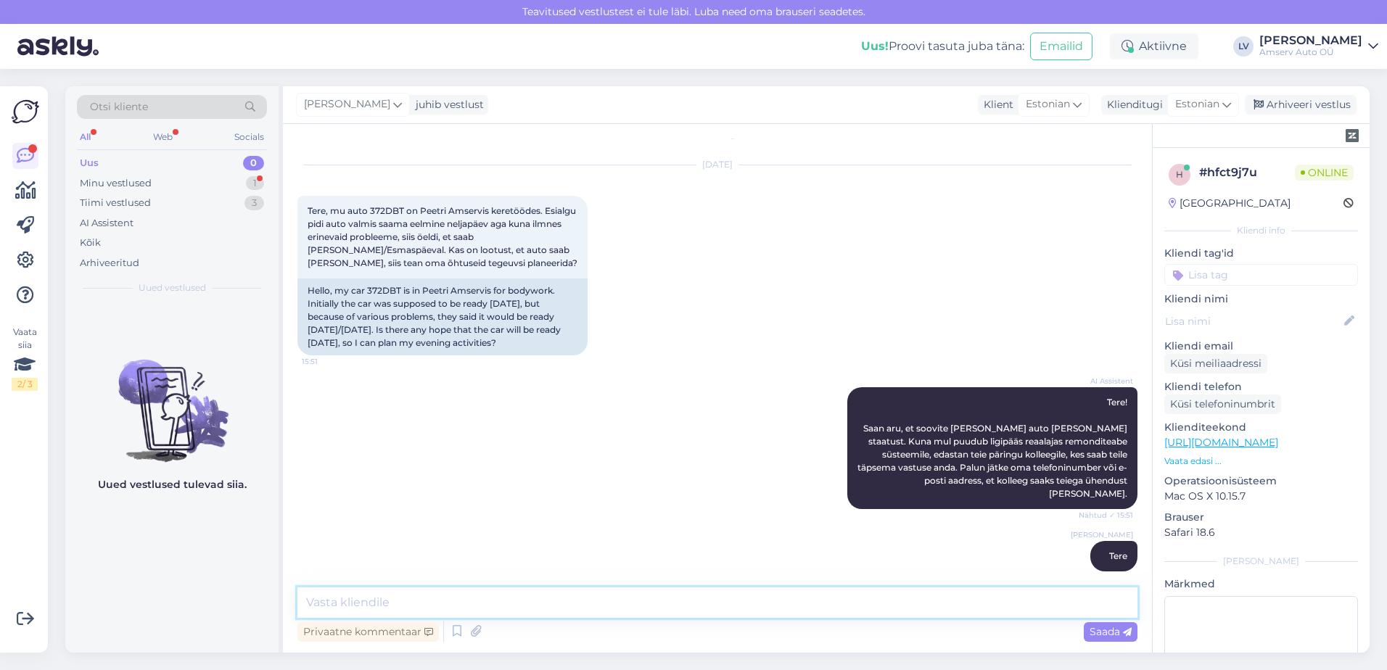
scroll to position [82, 0]
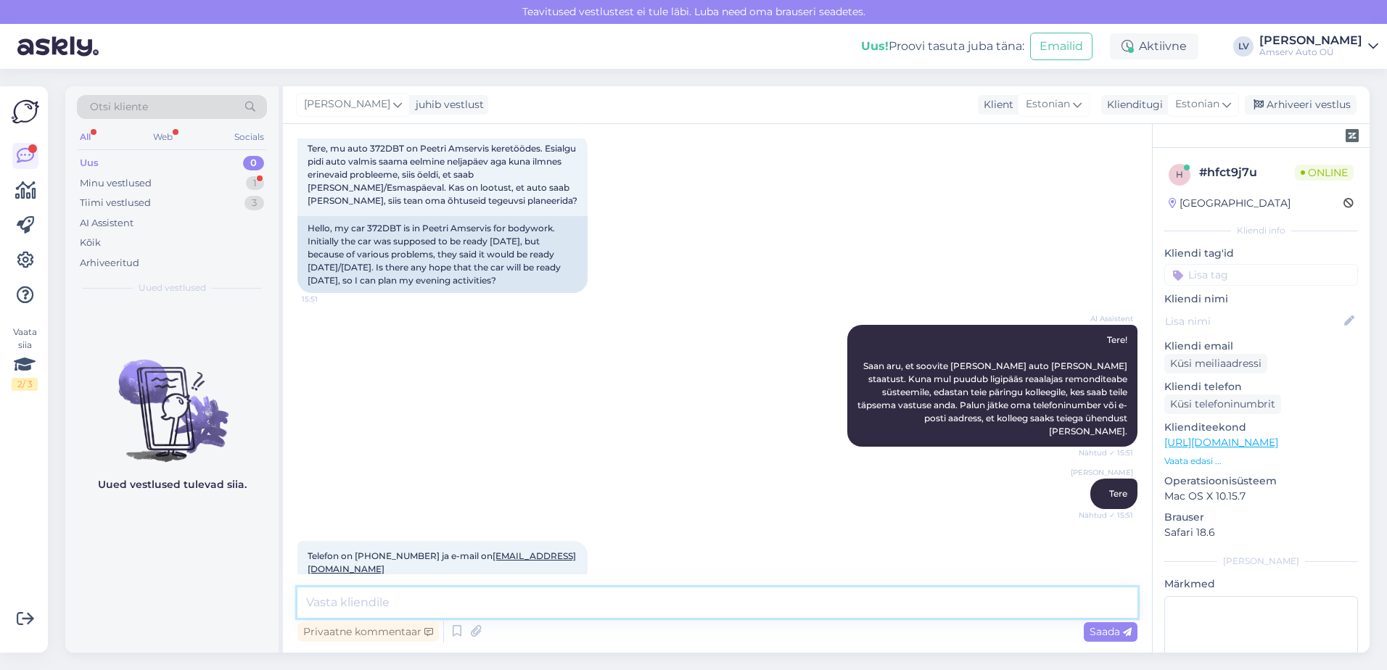
click at [524, 606] on textarea at bounding box center [717, 602] width 840 height 30
type textarea "Kas soovite ,et teiega võetakse ühendust või soovite jagan kontakti, kellelt sa…"
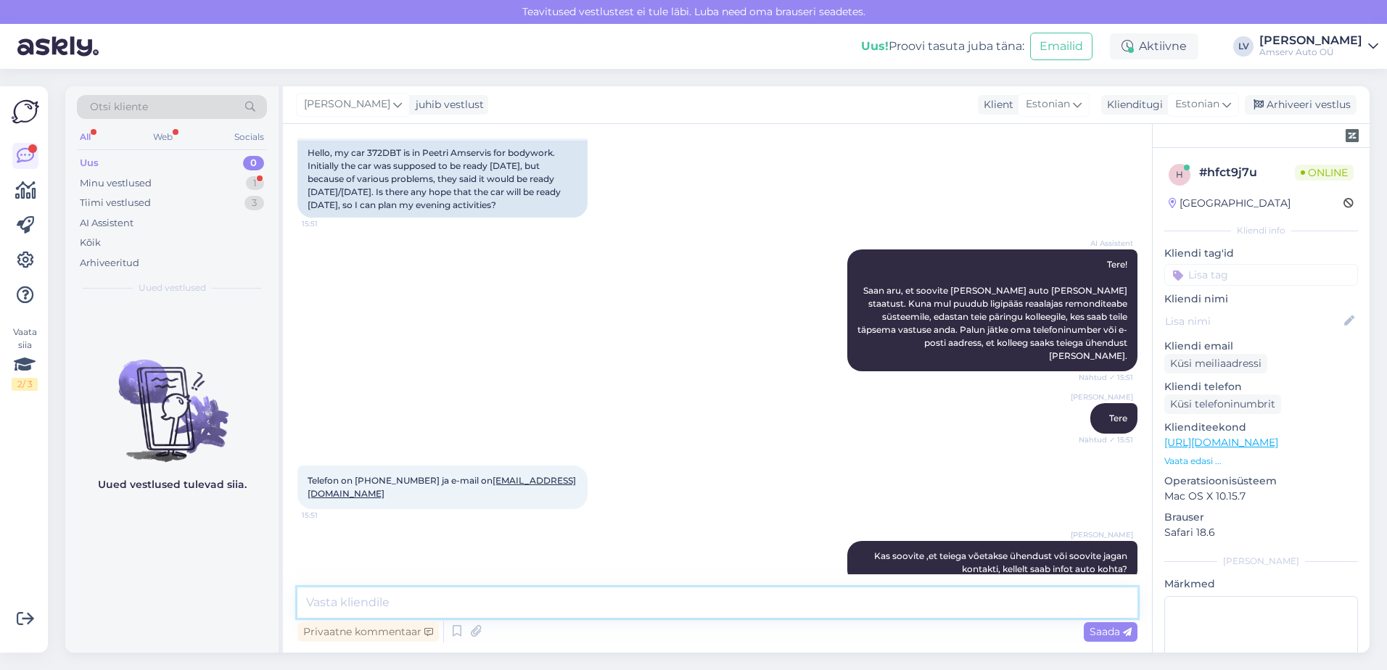
scroll to position [220, 0]
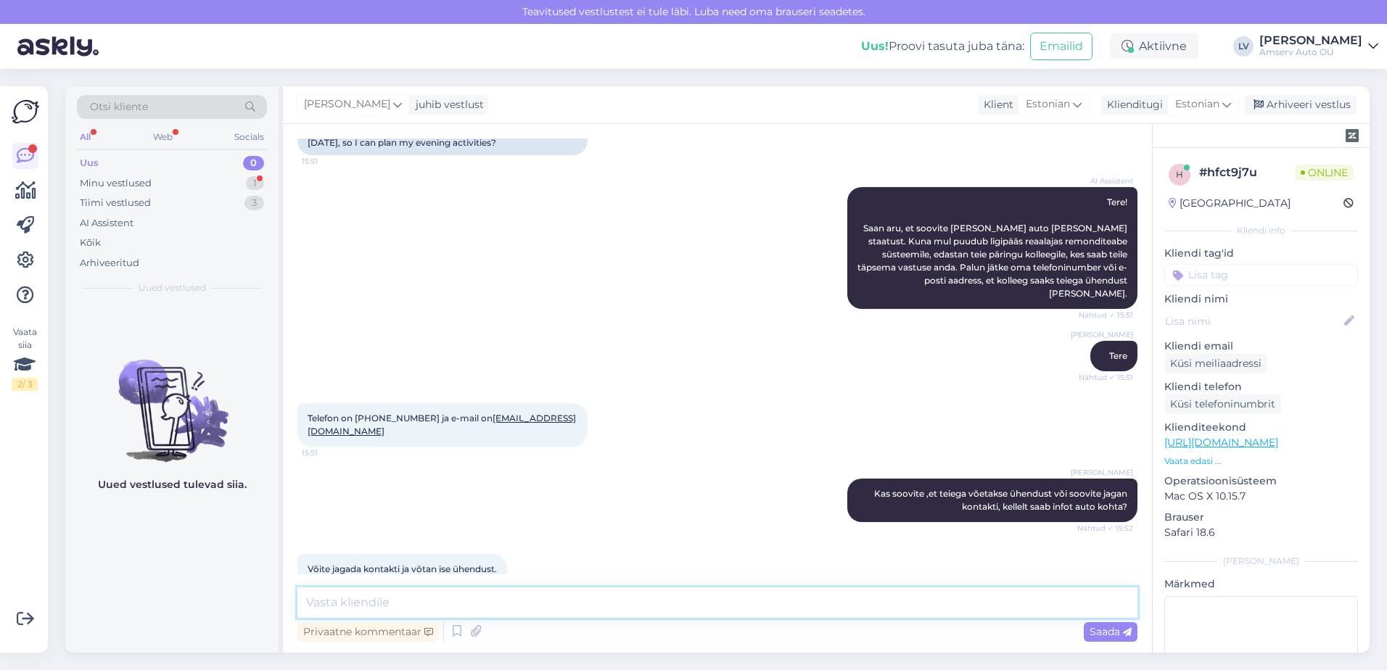
click at [388, 596] on textarea at bounding box center [717, 602] width 840 height 30
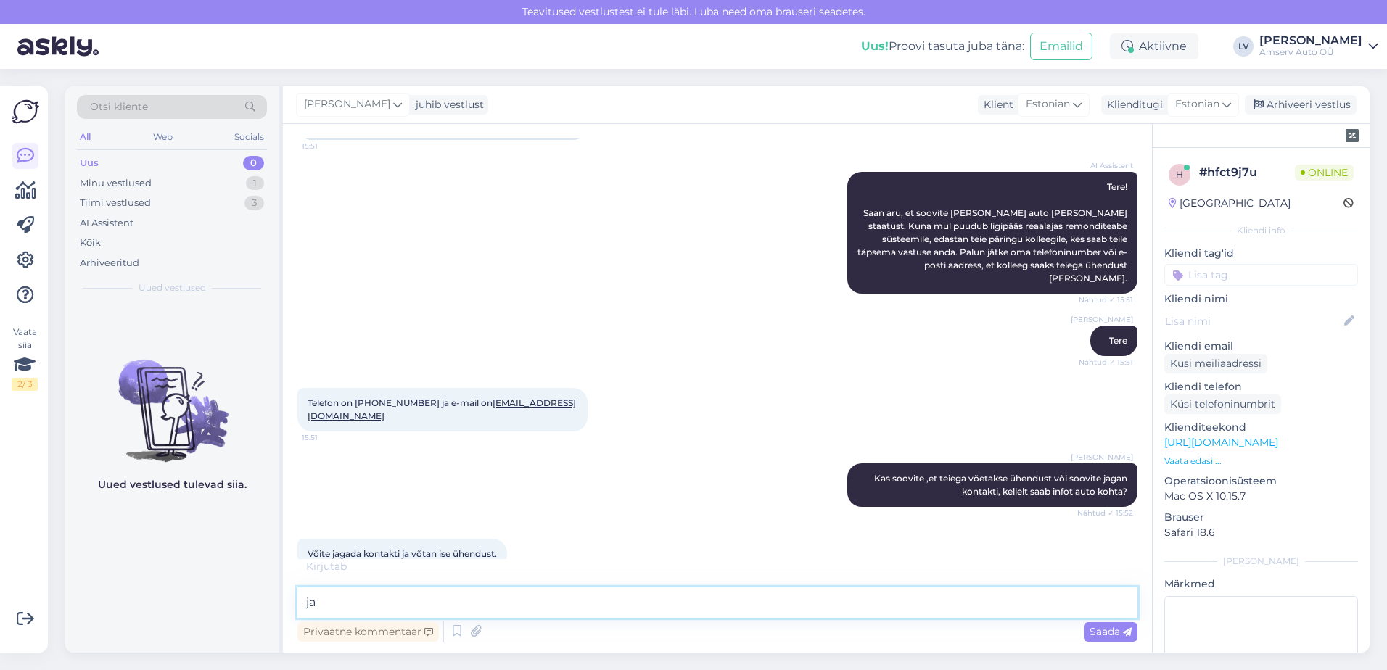
type textarea "j"
paste textarea "650 2154 [EMAIL_ADDRESS][DOMAIN_NAME]"
type textarea "650 2154 [EMAIL_ADDRESS][DOMAIN_NAME]"
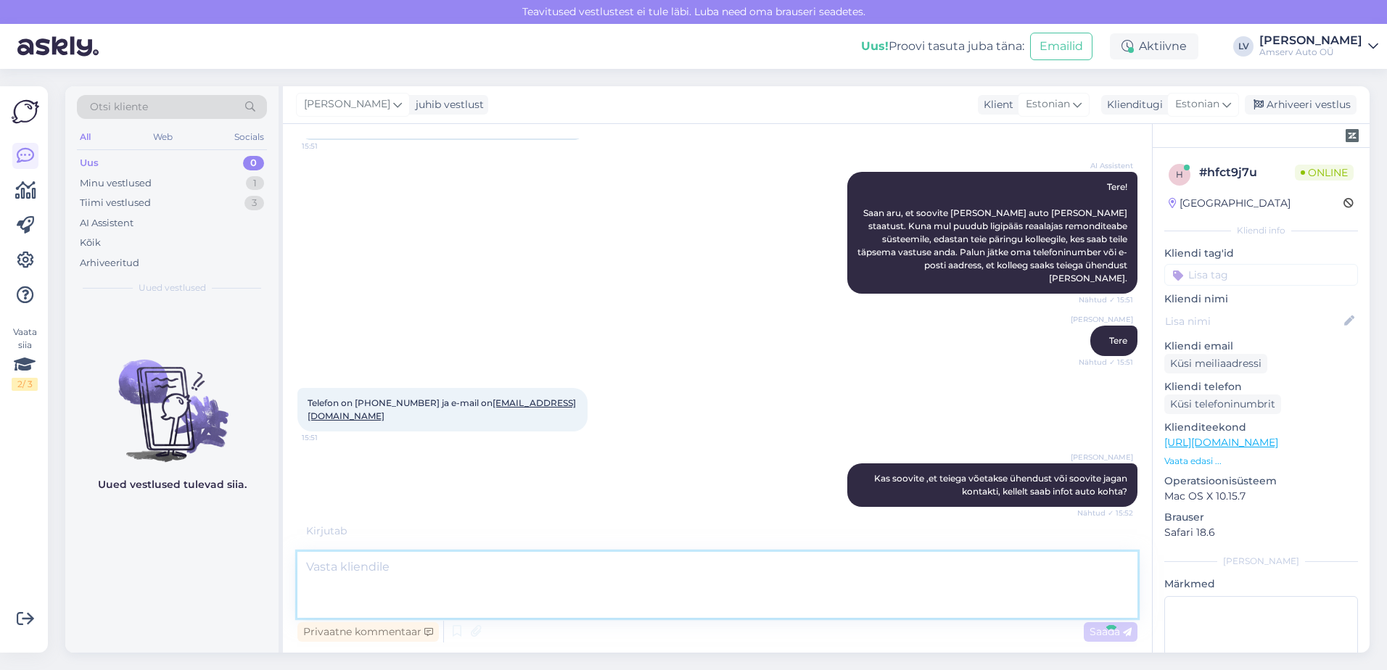
scroll to position [308, 0]
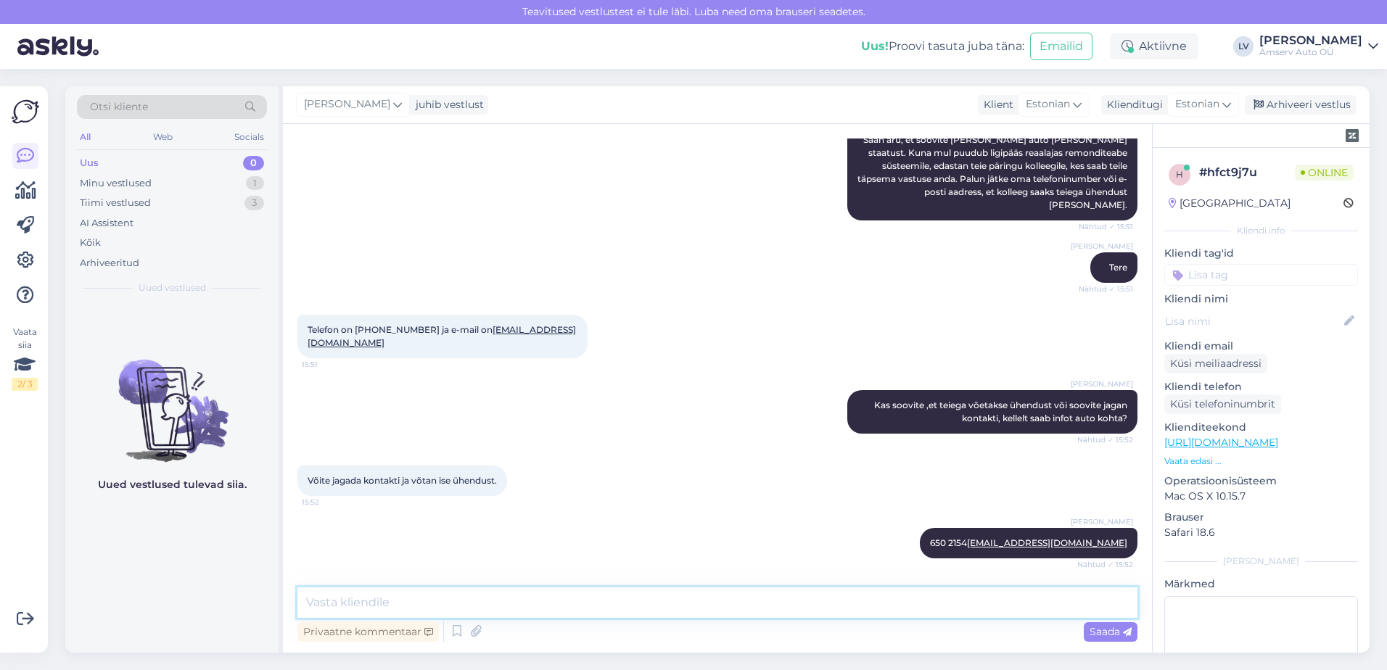
click at [340, 600] on textarea at bounding box center [717, 602] width 840 height 30
type textarea "N"
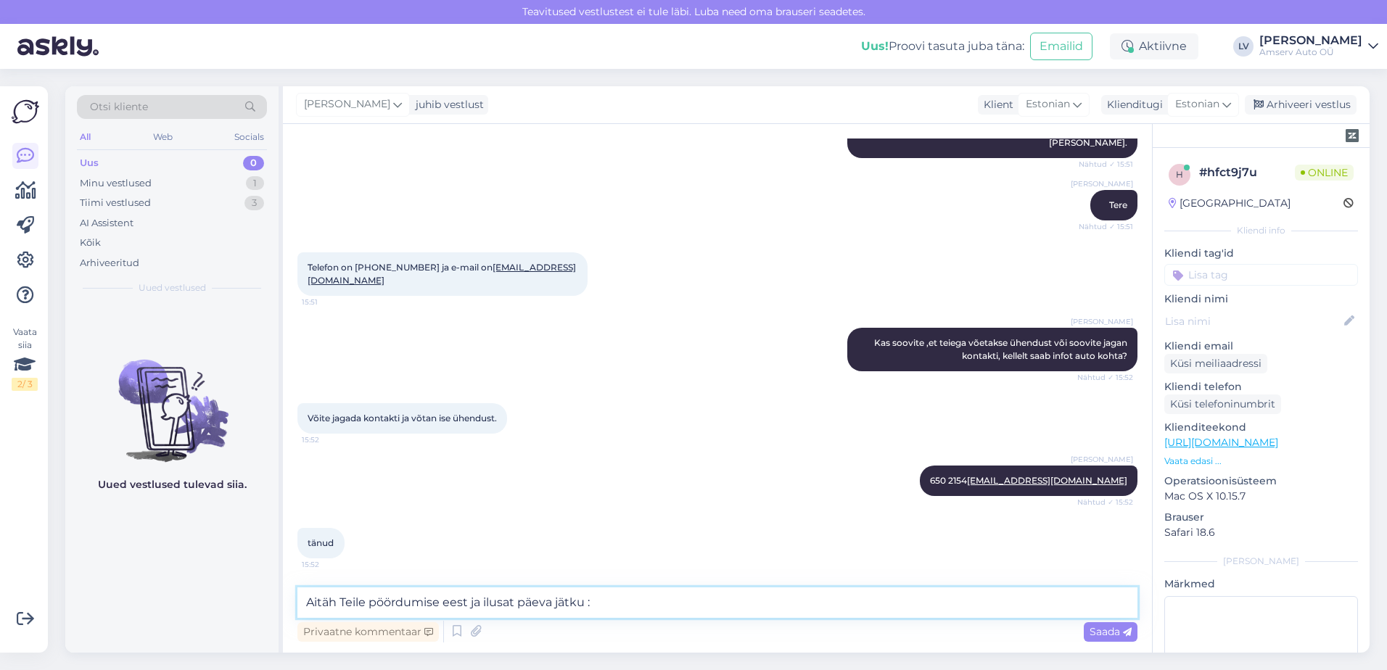
type textarea "Aitäh Teile pöördumise eest ja ilusat päeva jätku :)"
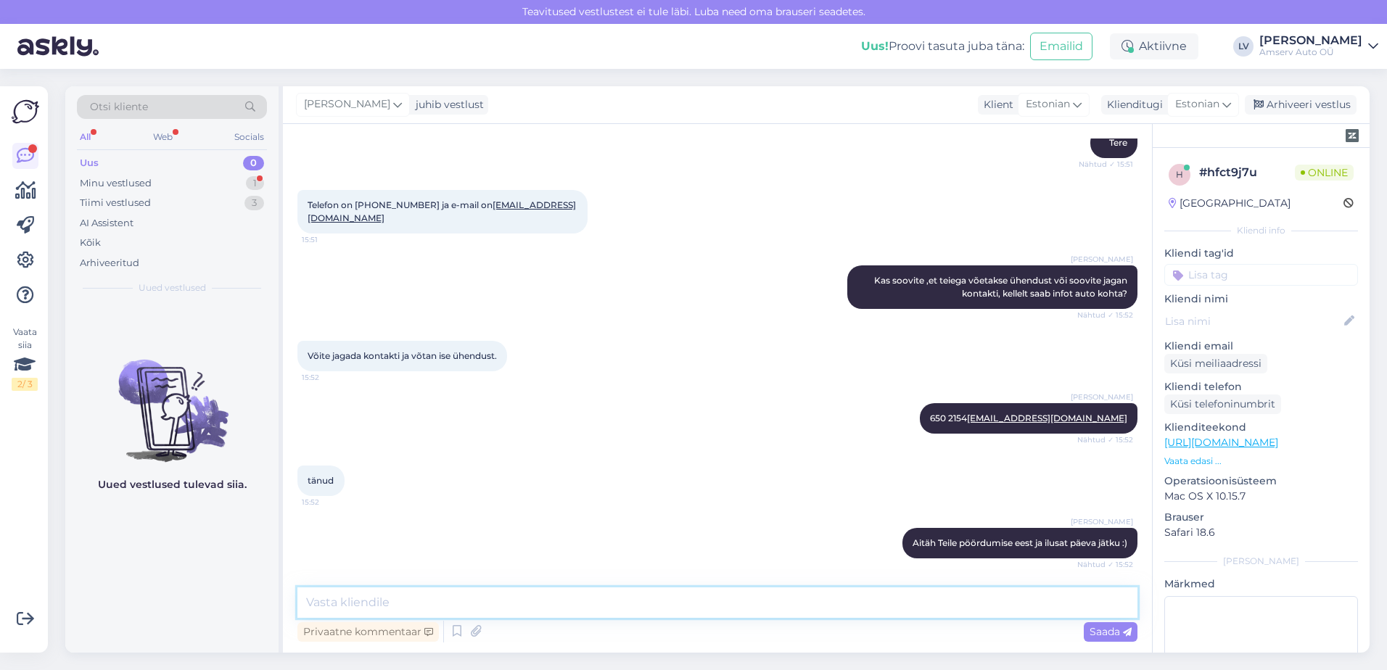
scroll to position [495, 0]
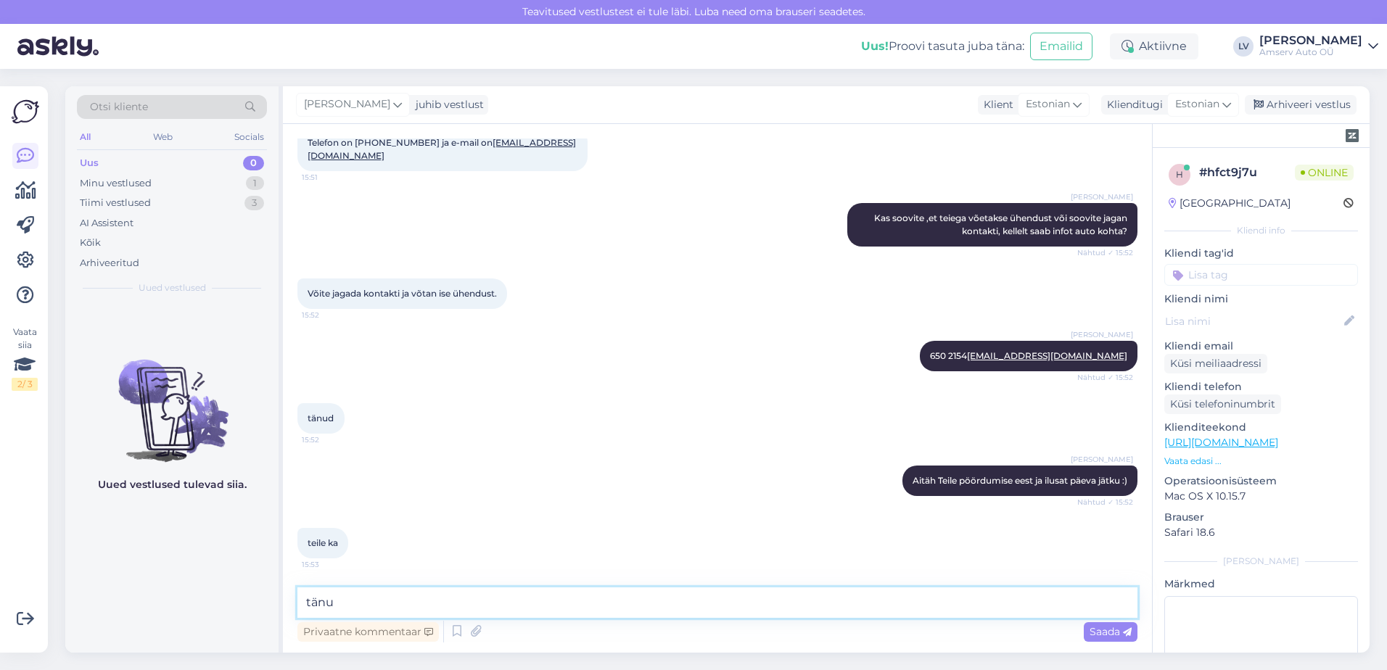
type textarea "tänud"
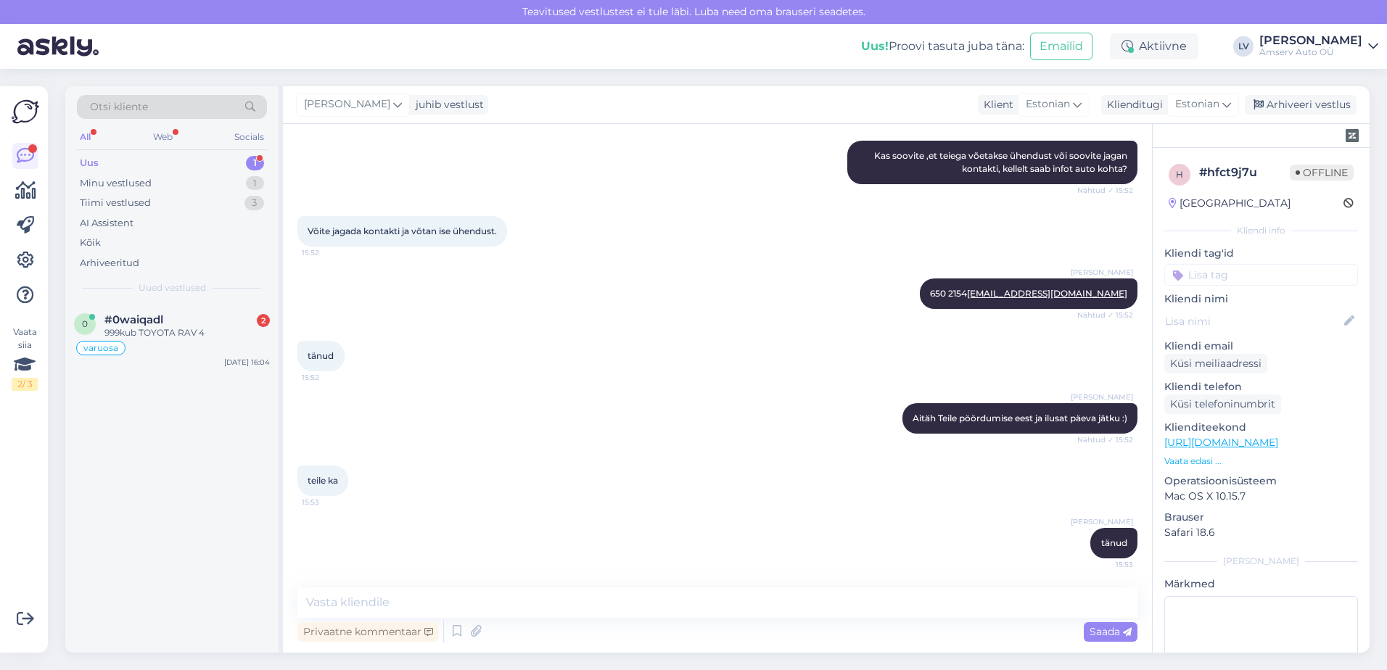
click at [215, 160] on div "Uus 1" at bounding box center [172, 163] width 190 height 20
click at [164, 339] on div "999kub TOYOTA RAV 4" at bounding box center [186, 332] width 165 height 13
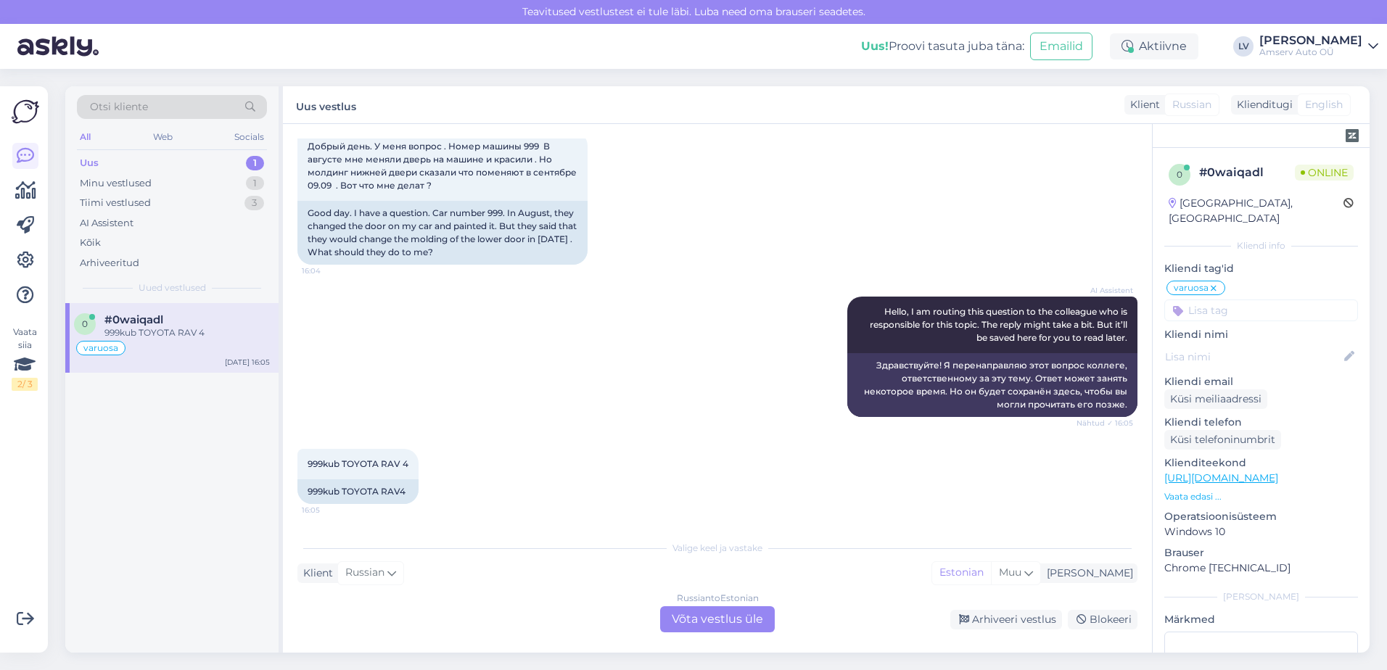
scroll to position [1384, 0]
click at [710, 616] on div "Russian to Estonian Võta vestlus üle" at bounding box center [717, 619] width 115 height 26
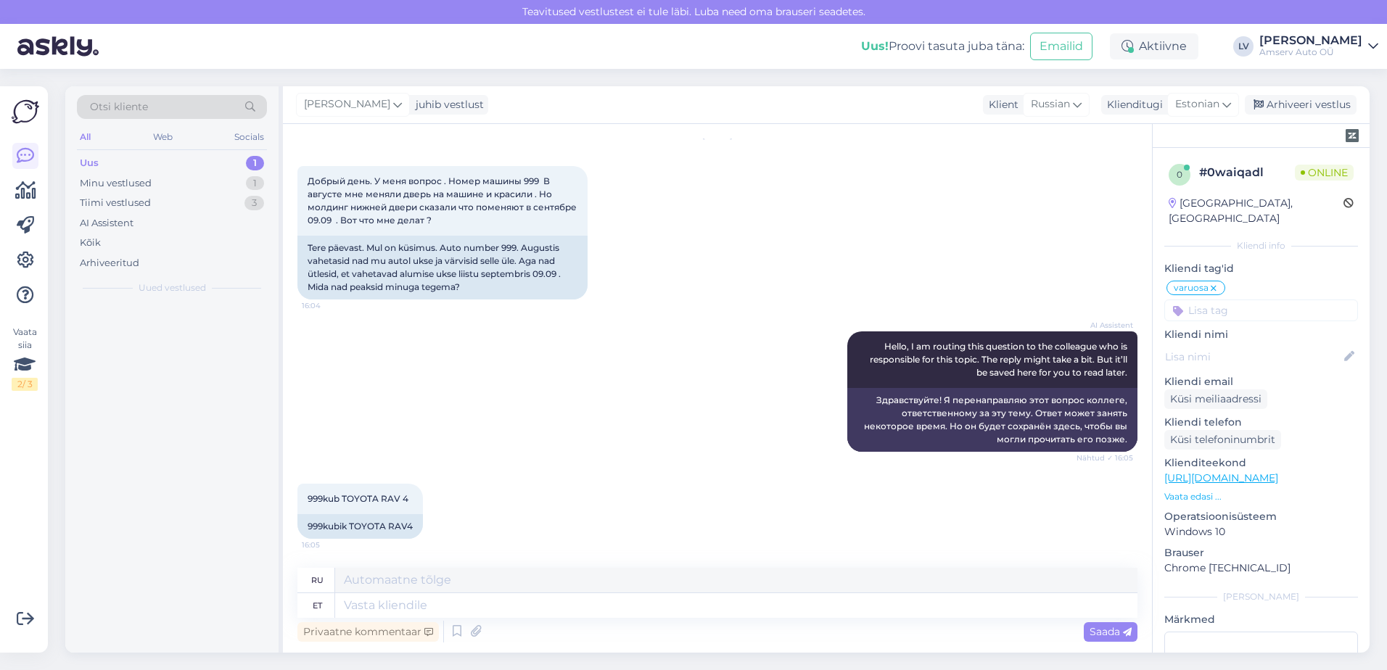
scroll to position [1336, 0]
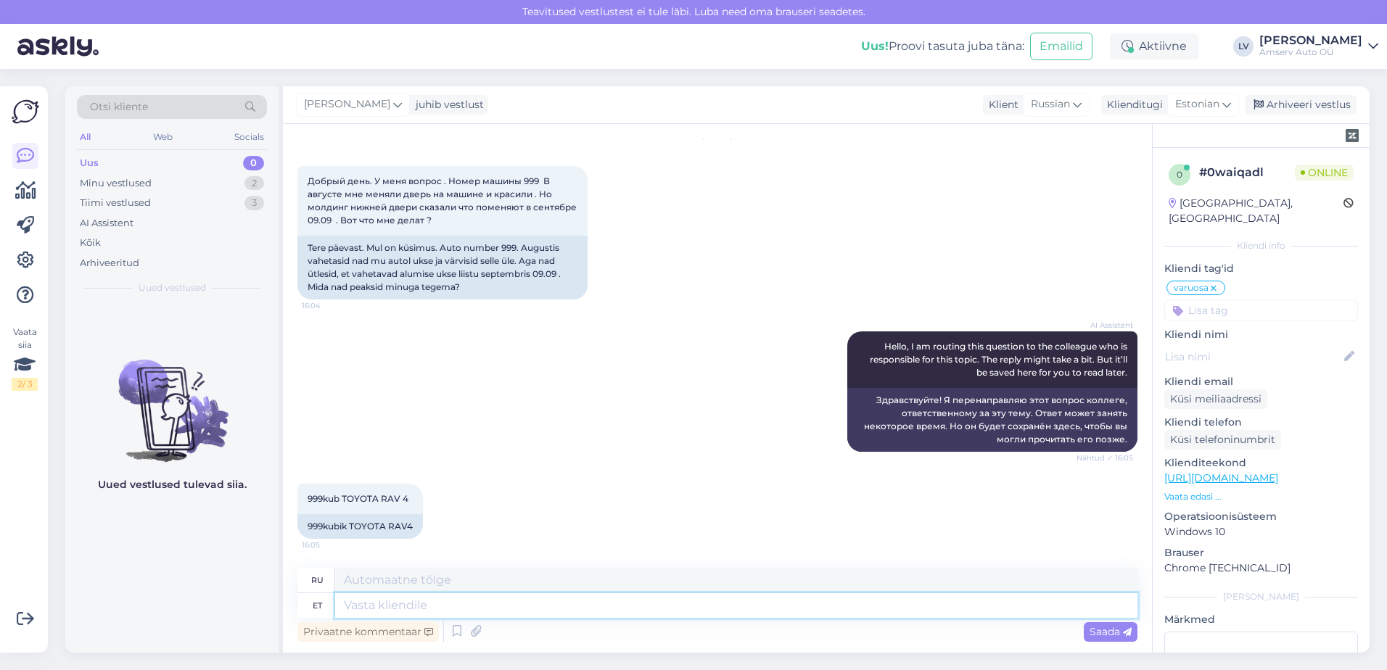
click at [551, 605] on textarea at bounding box center [736, 605] width 802 height 25
type textarea "<"
type textarea "P"
type textarea "П"
type textarea "Palun v"
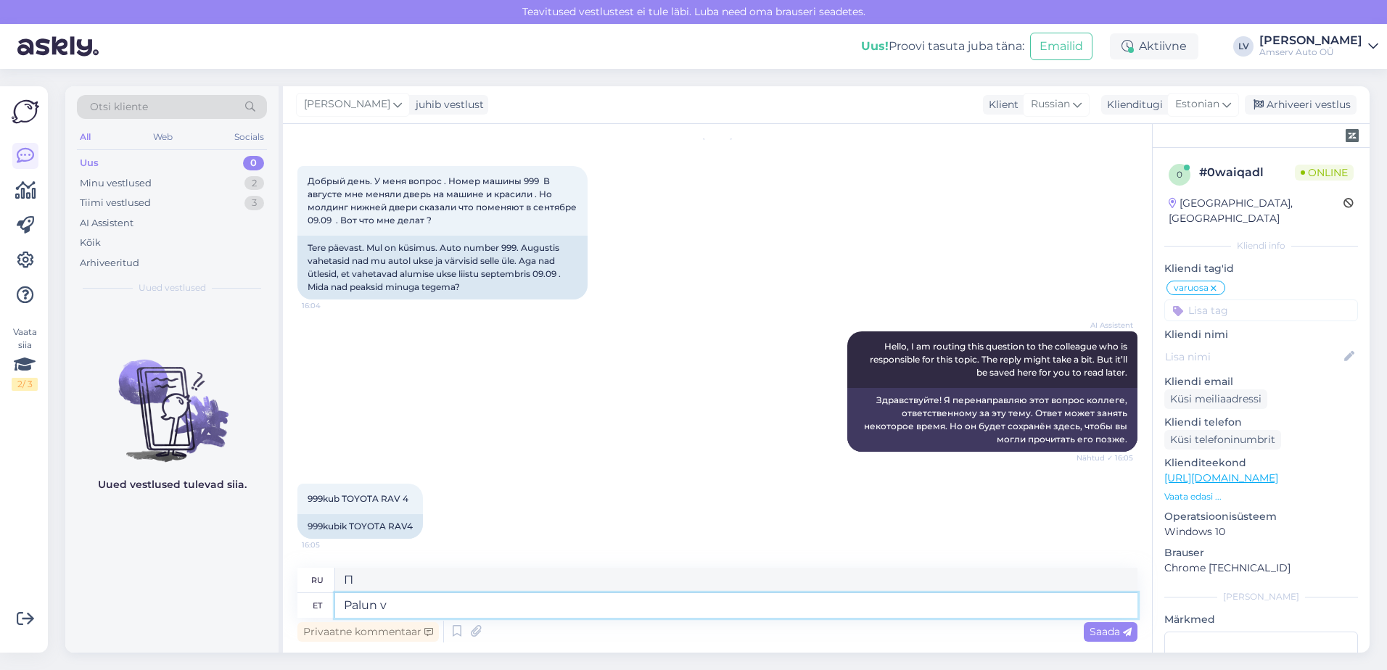
type textarea "Пожалуйста"
type textarea "[PERSON_NAME]"
type textarea "Пожалуйста."
type textarea "[PERSON_NAME] ü"
type textarea "Пожалуйста, возьмите его."
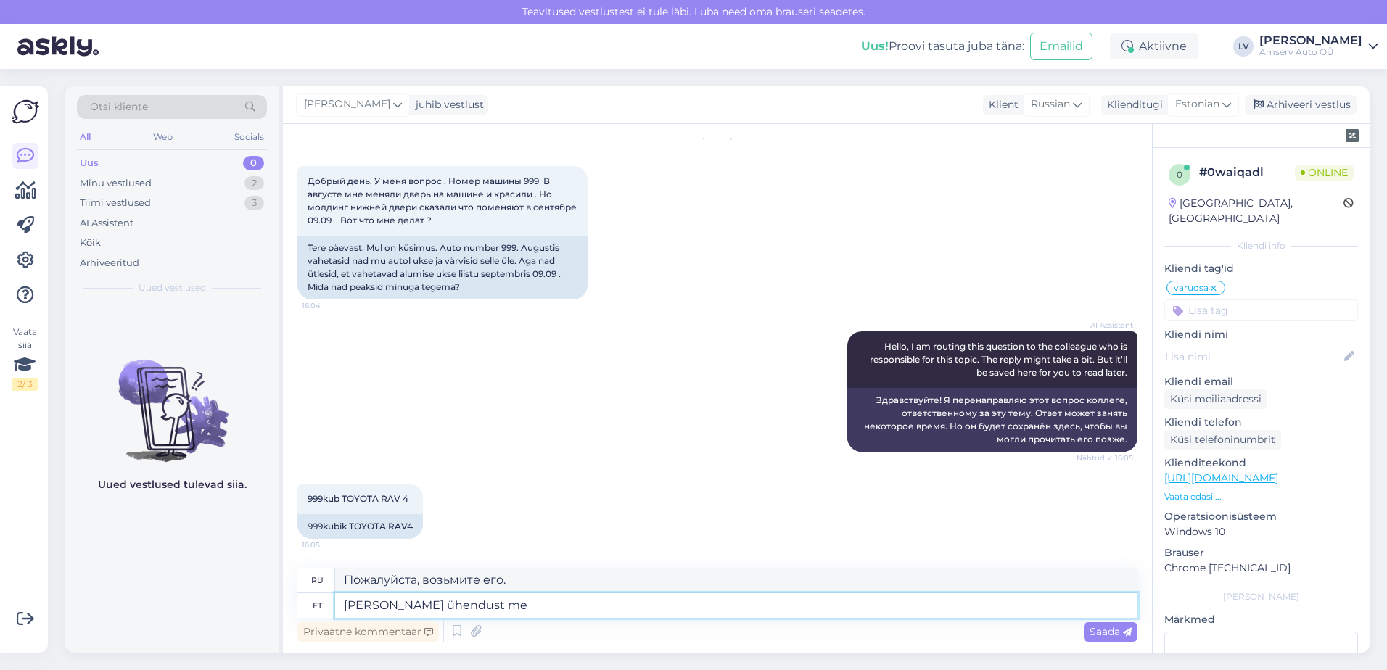
type textarea "[PERSON_NAME] ühendust mei"
type textarea "Пожалуйста, свяжитесь с нами."
type textarea "[PERSON_NAME] ühendust meie"
type textarea "Пожалуйста, свяжитесь с нами"
type textarea "[PERSON_NAME] ühendust meie keretööde s"
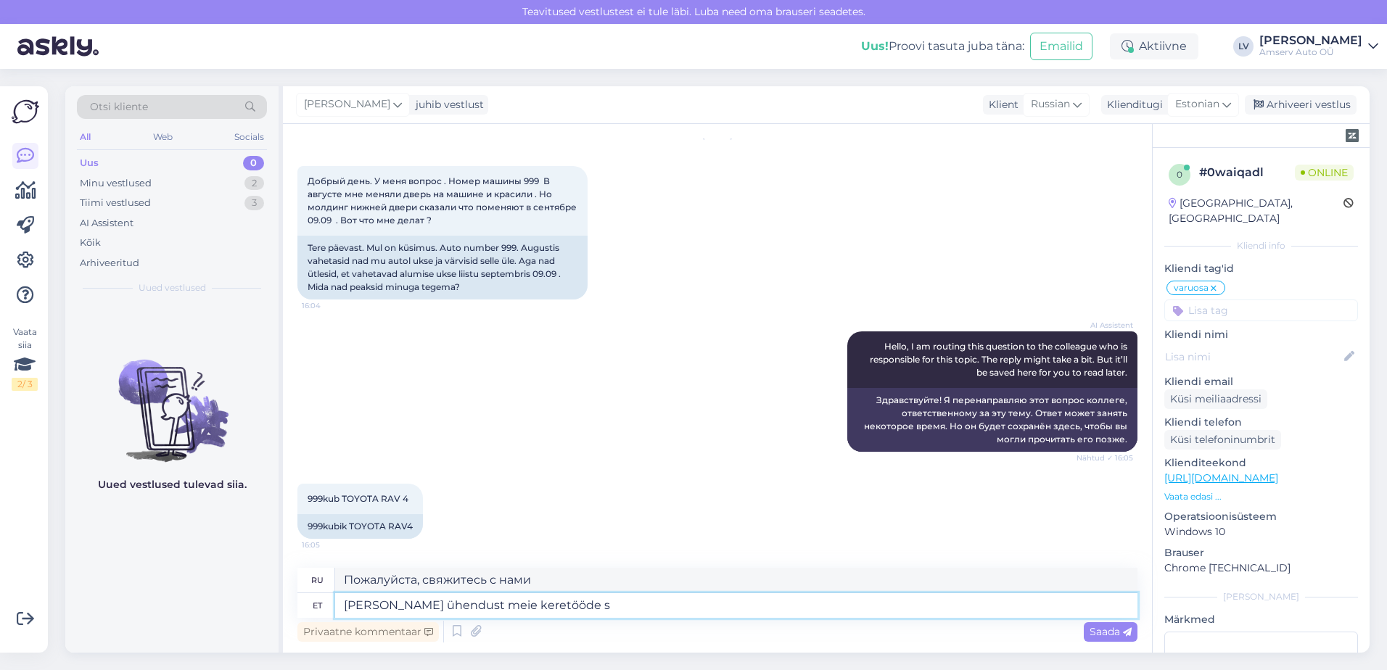
type textarea "Пожалуйста, свяжитесь с нашим отделом кузовных работ."
type textarea "[PERSON_NAME] ühendust meie keretööde osakonnaga"
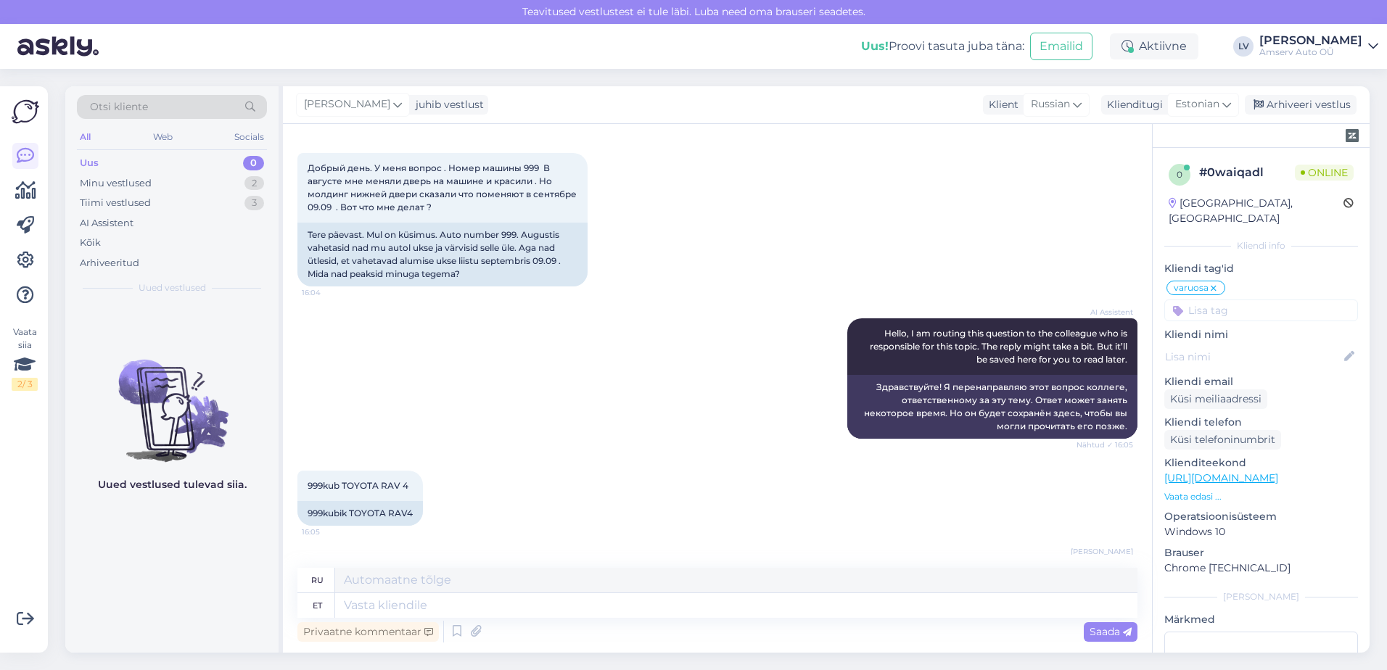
scroll to position [1423, 0]
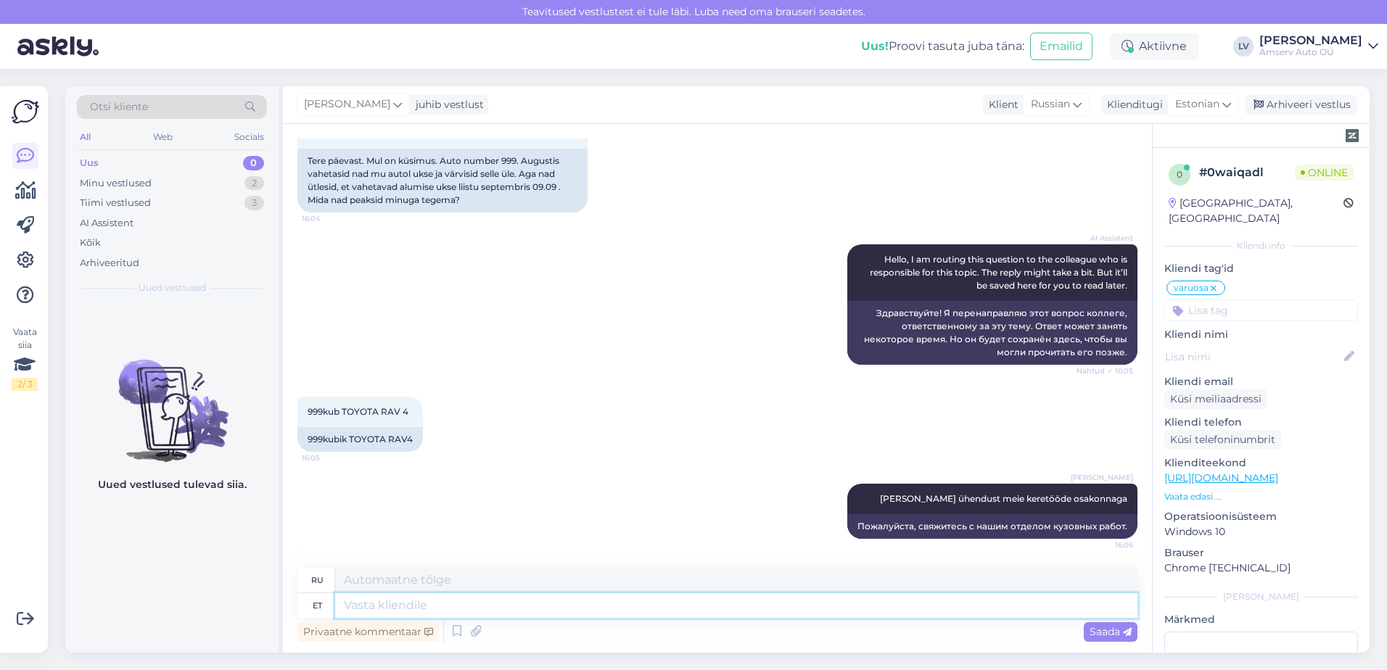
click at [426, 615] on textarea at bounding box center [736, 605] width 802 height 25
paste textarea "650 2154 [EMAIL_ADDRESS][DOMAIN_NAME]"
type textarea "650 2154 [EMAIL_ADDRESS][DOMAIN_NAME]"
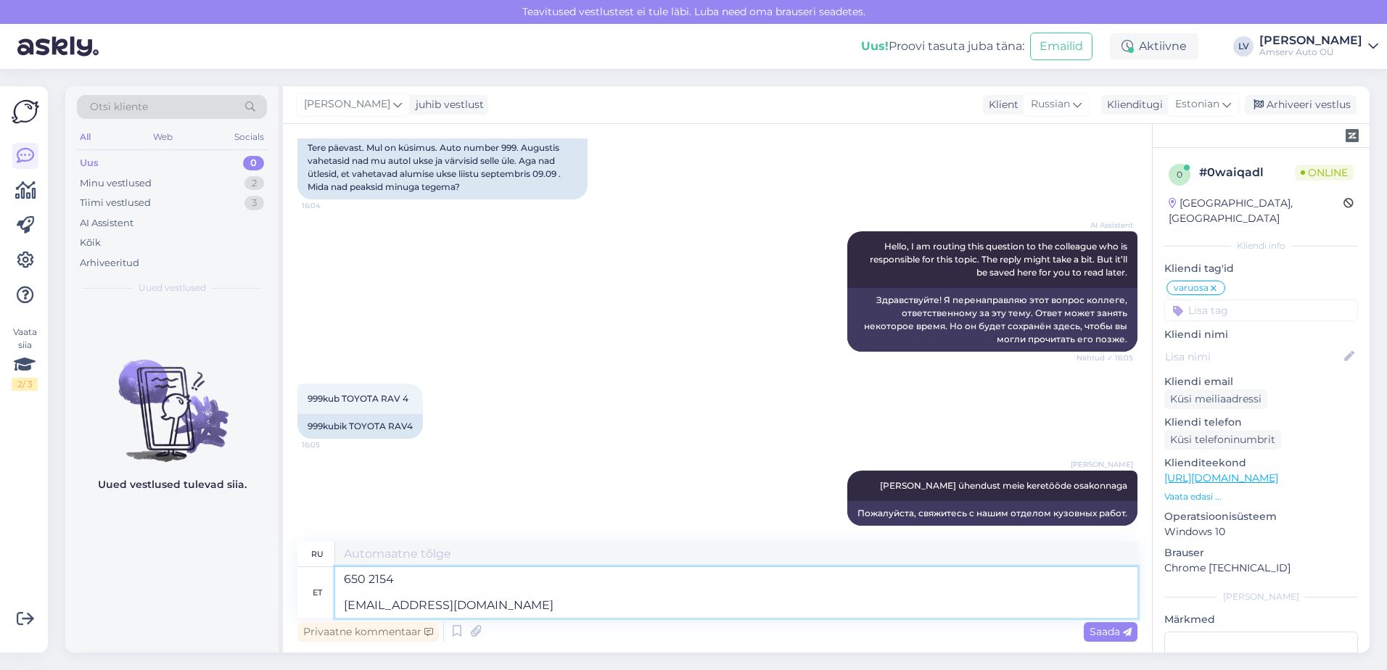
type textarea "650 2154 [EMAIL_ADDRESS][DOMAIN_NAME]"
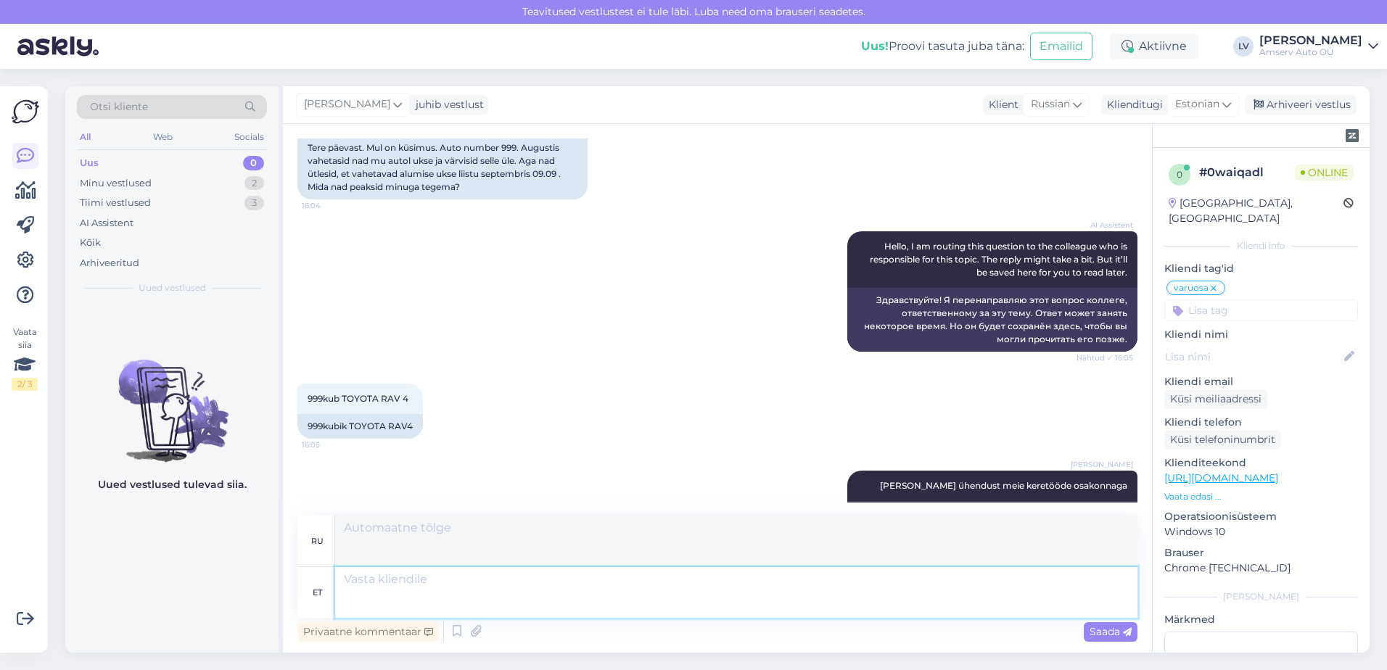
scroll to position [1562, 0]
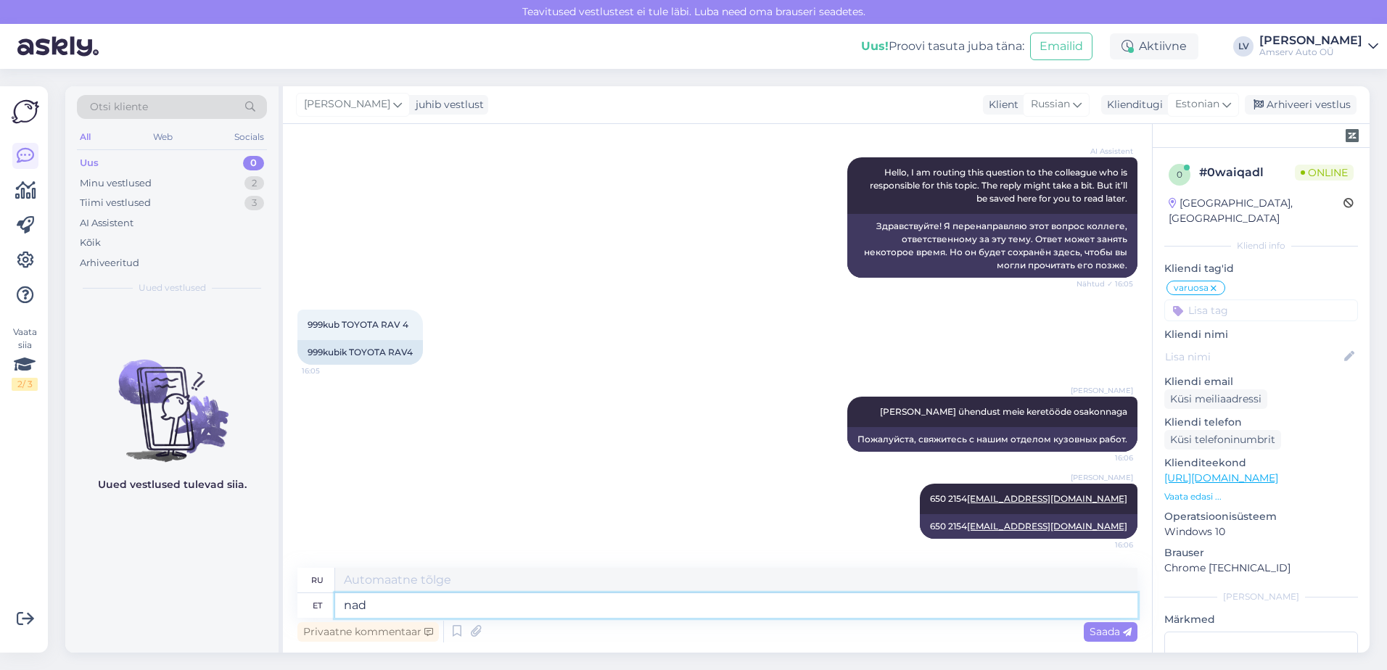
type textarea "nad s"
type textarea "они"
type textarea "nad saa"
type textarea "они могут"
type textarea "n"
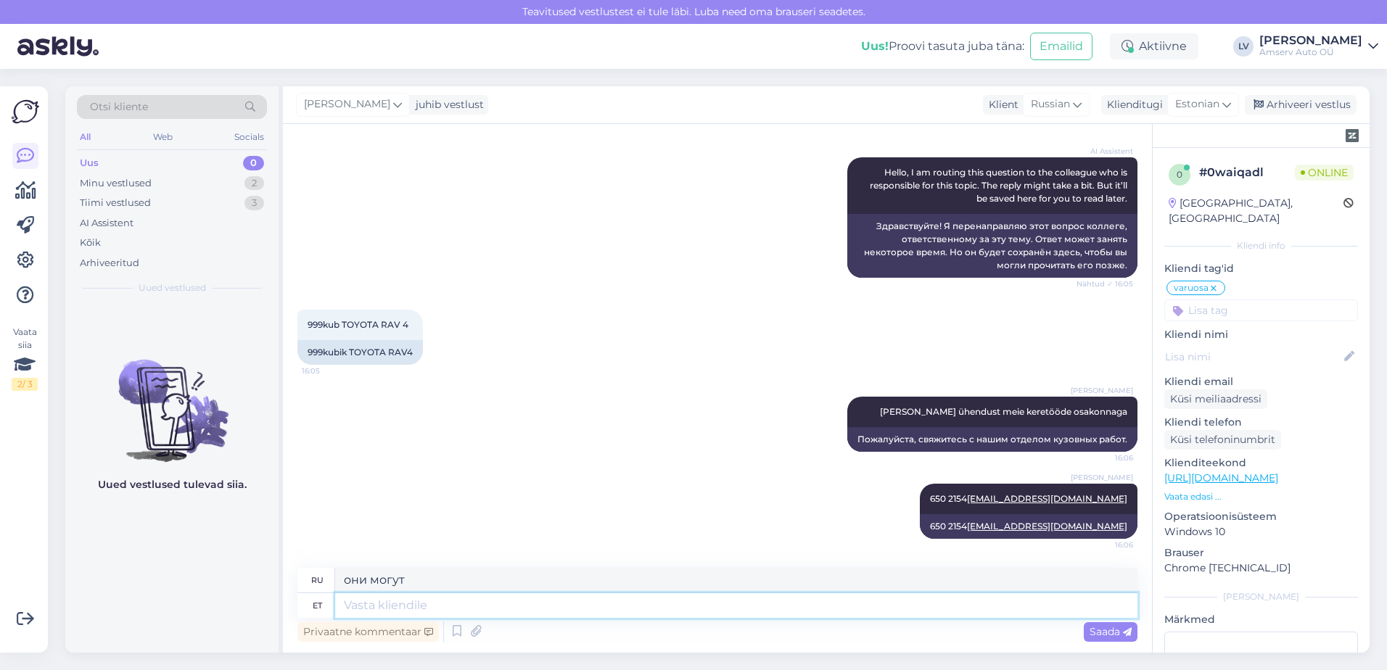
type textarea "они"
click at [611, 606] on textarea at bounding box center [736, 605] width 802 height 25
type textarea "Kas s"
type textarea "Является"
type textarea "Kas saam"
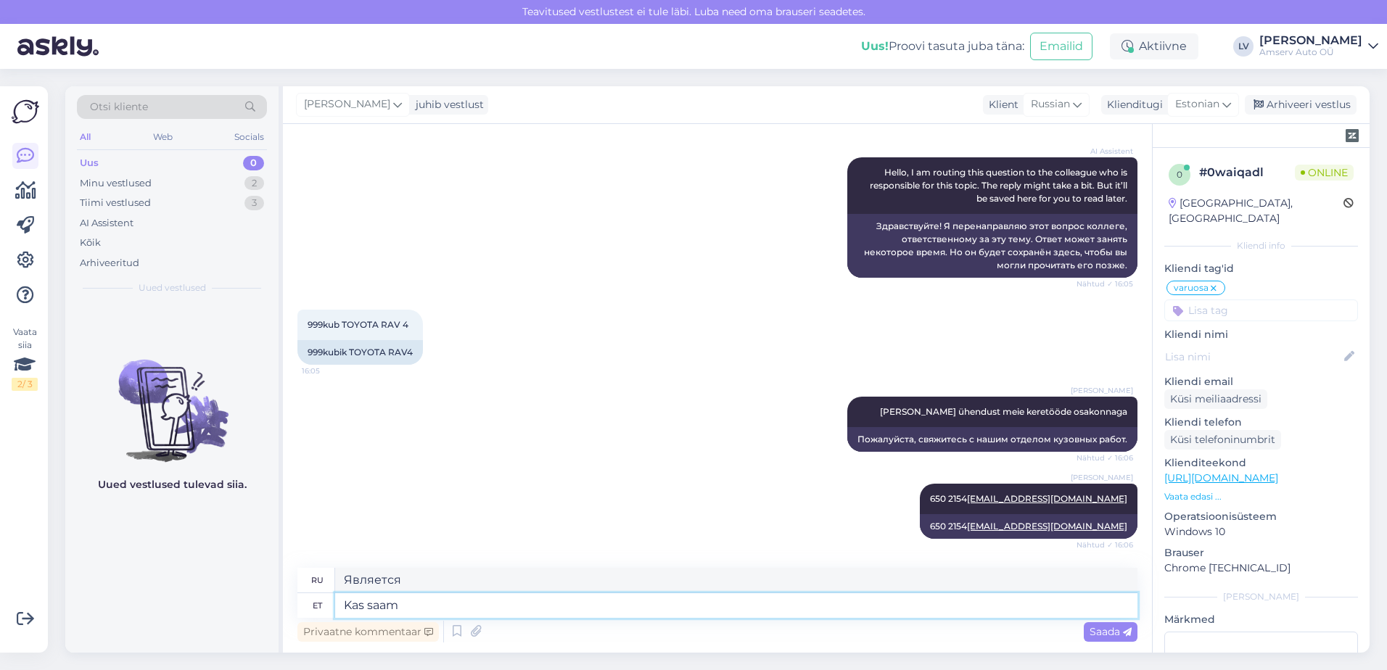
type textarea "Могу ли я"
type textarea "Kas saame v"
type textarea "Можем ли мы"
type textarea "Kas saame veel k"
type textarea "Можем ли мы все еще"
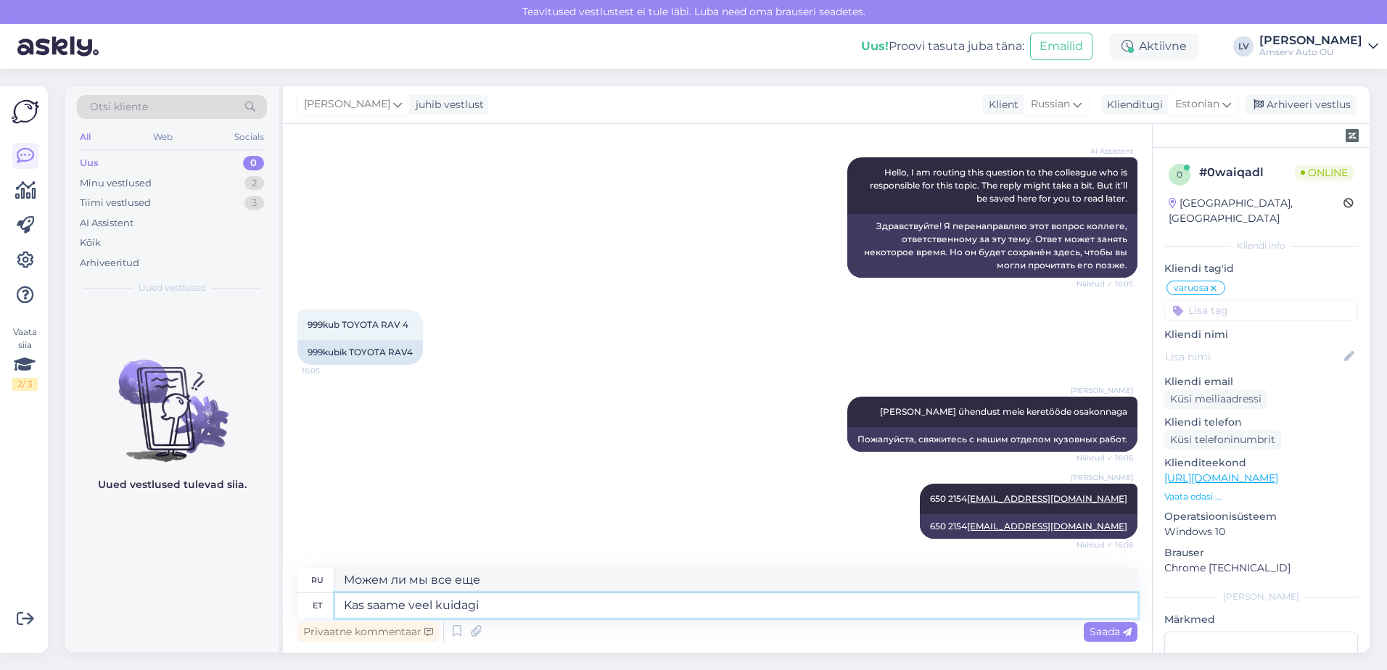
type textarea "Kas saame veel kuidagi a"
type textarea "Есть ли способ, которым мы все еще можем"
type textarea "Kas saame veel kuidagi aidata?"
type textarea "Можем ли мы еще чем-нибудь помочь?"
type textarea "Kas saame veel kuidagi aidata?"
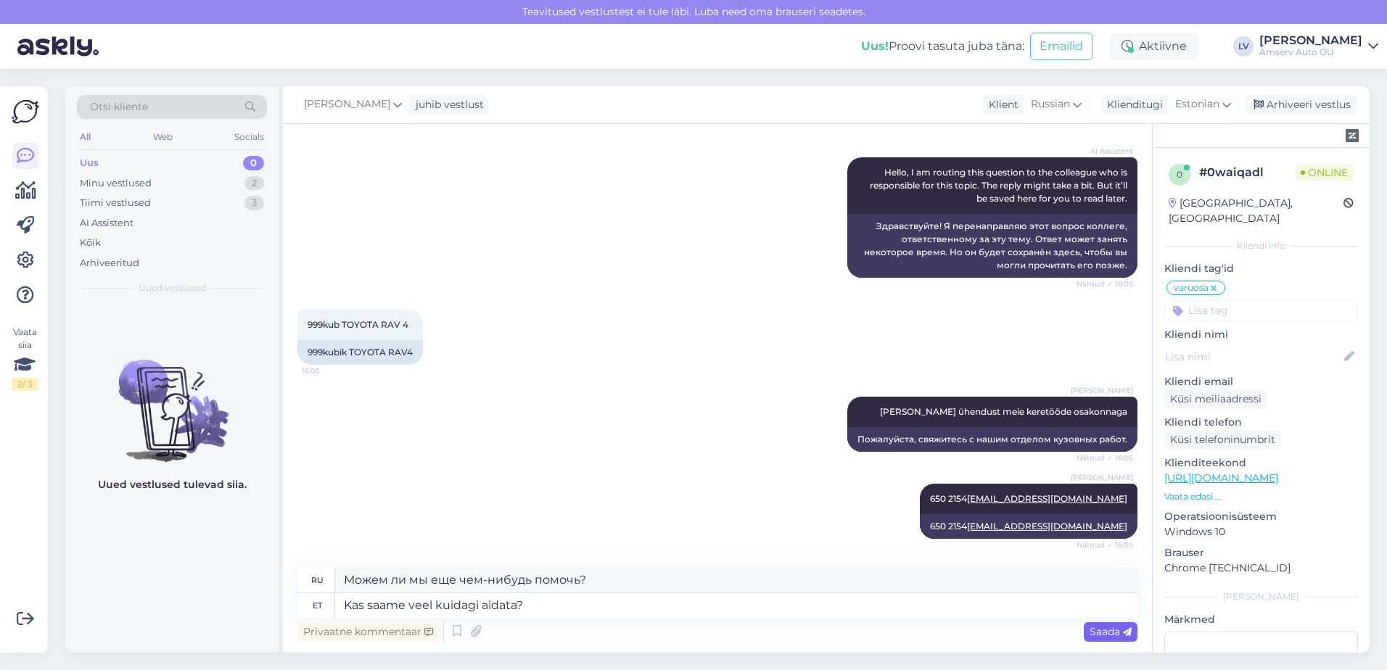
click at [1114, 631] on span "Saada" at bounding box center [1110, 631] width 42 height 13
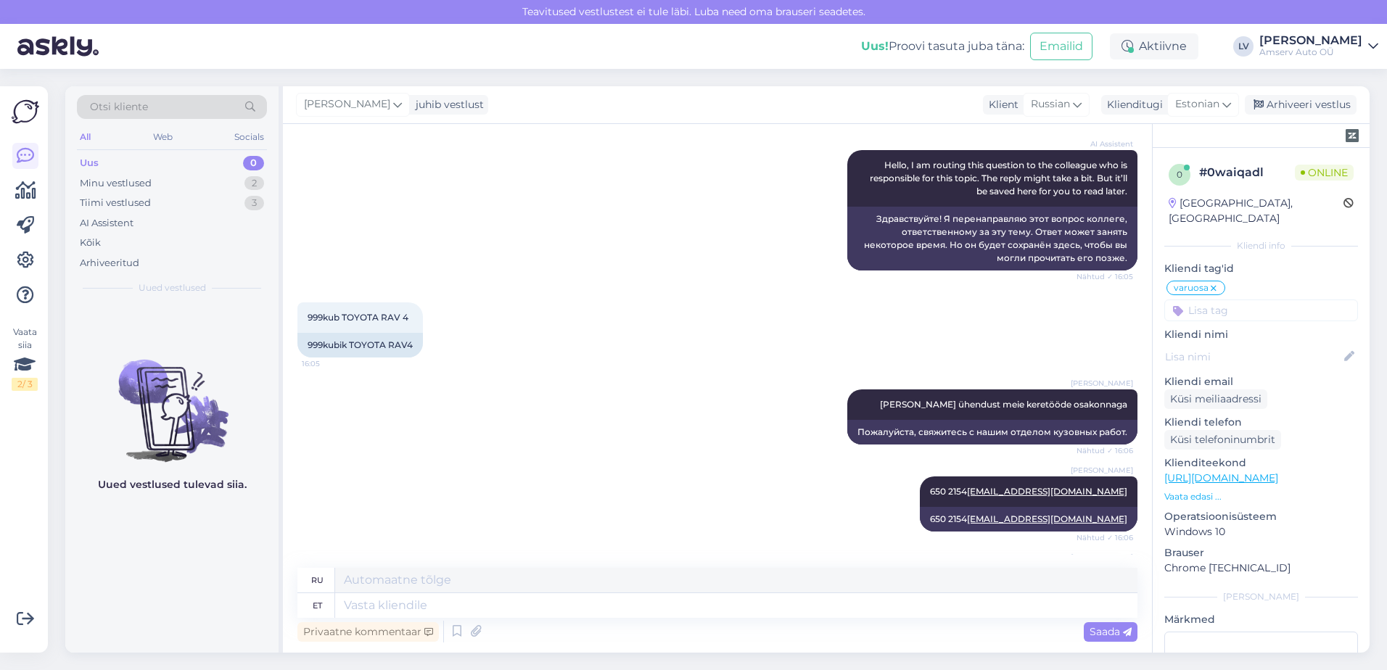
scroll to position [1649, 0]
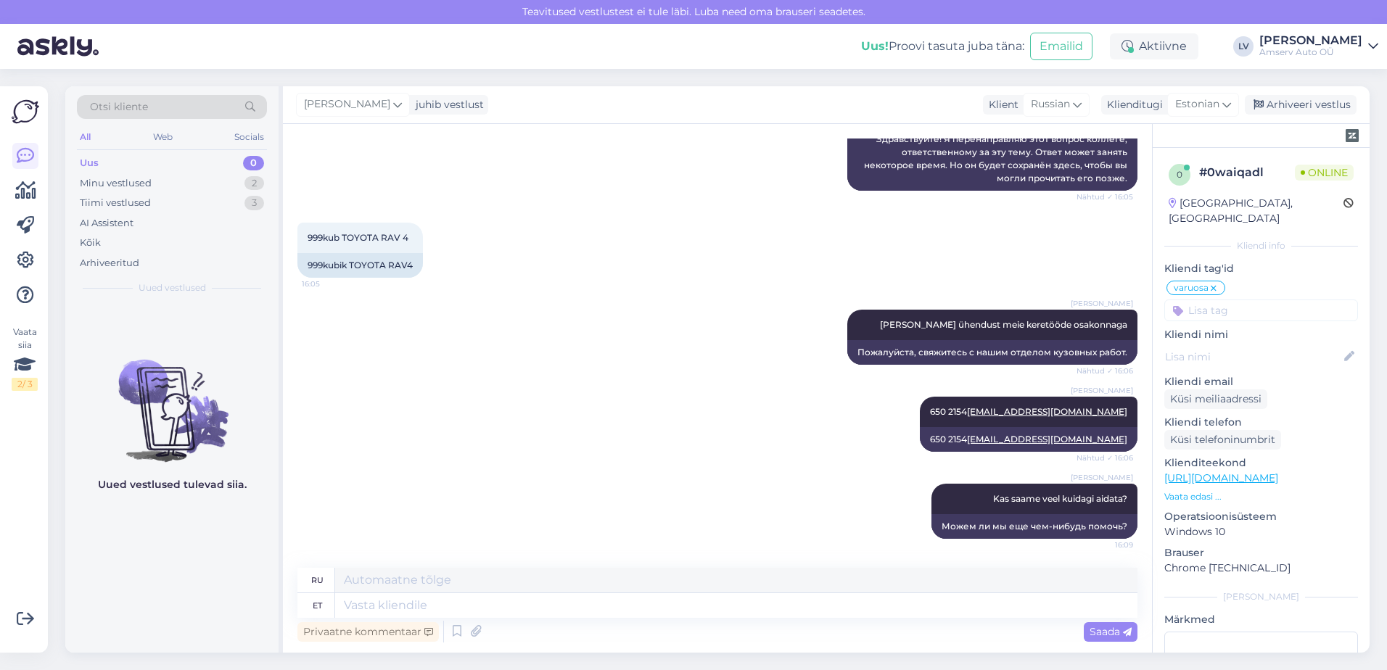
click at [1273, 300] on input at bounding box center [1261, 311] width 194 height 22
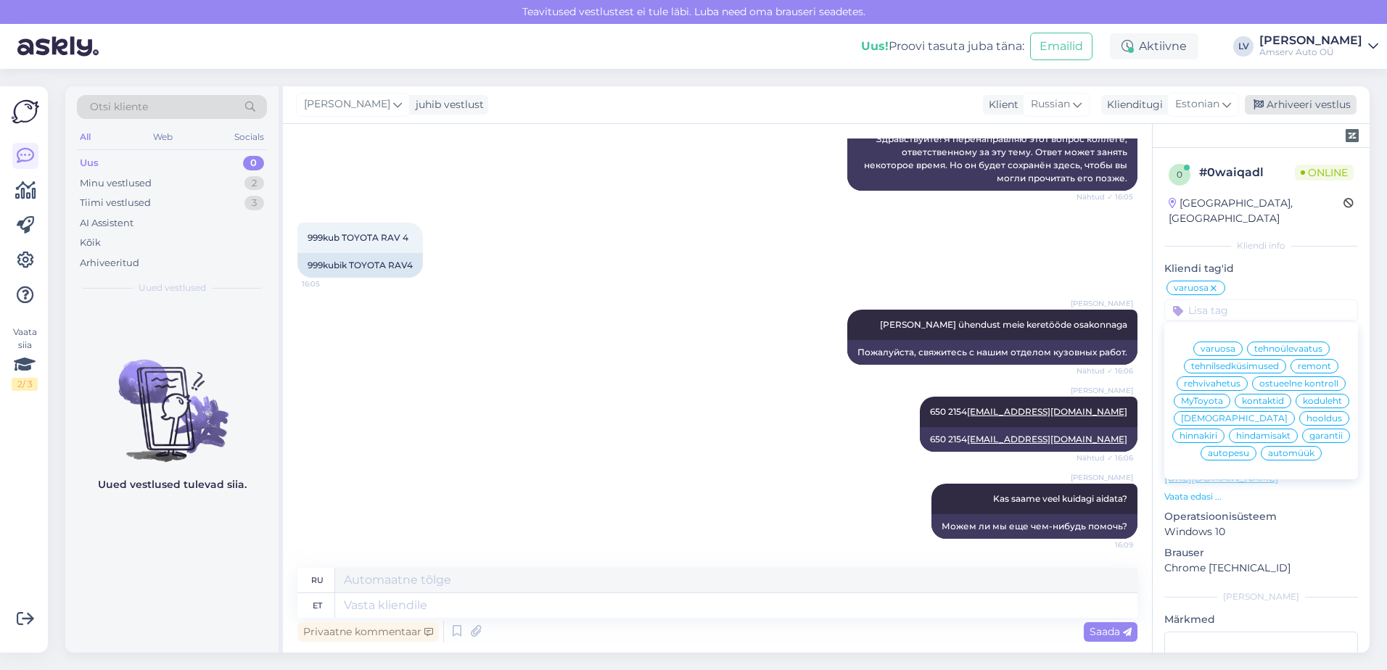
click at [1308, 102] on div "Arhiveeri vestlus" at bounding box center [1300, 105] width 112 height 20
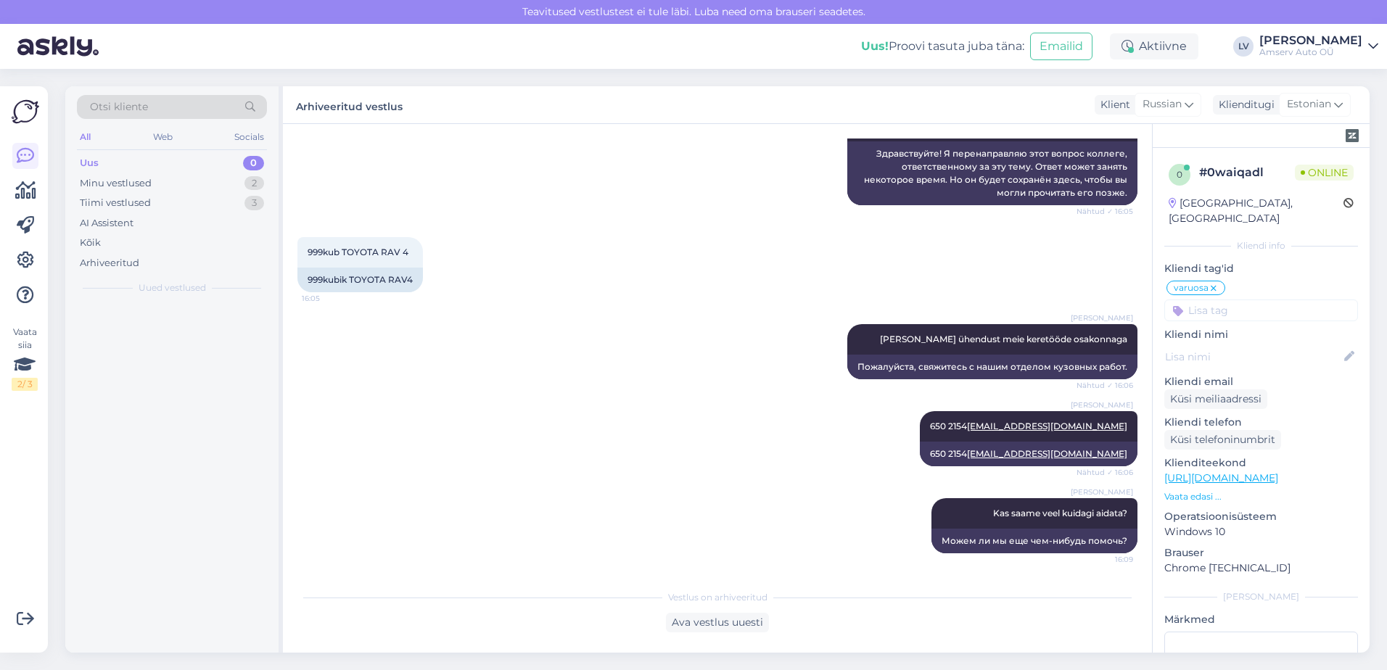
scroll to position [1635, 0]
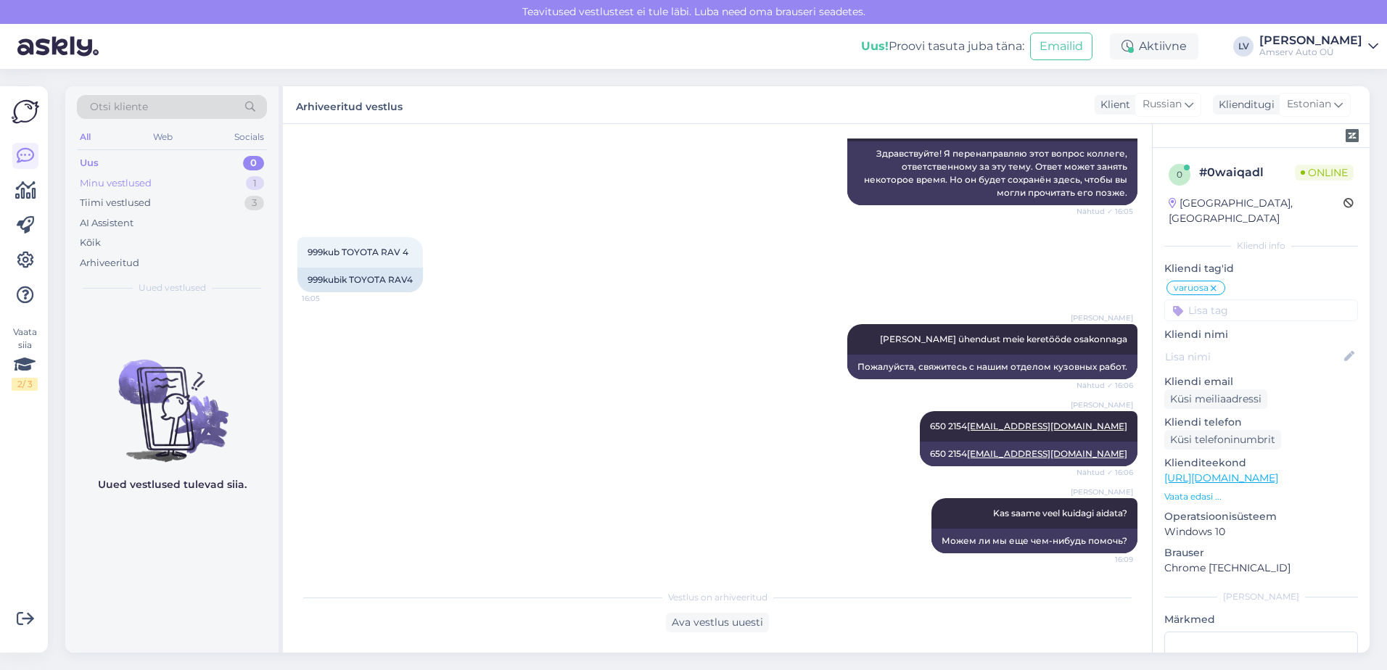
click at [170, 178] on div "Minu vestlused 1" at bounding box center [172, 183] width 190 height 20
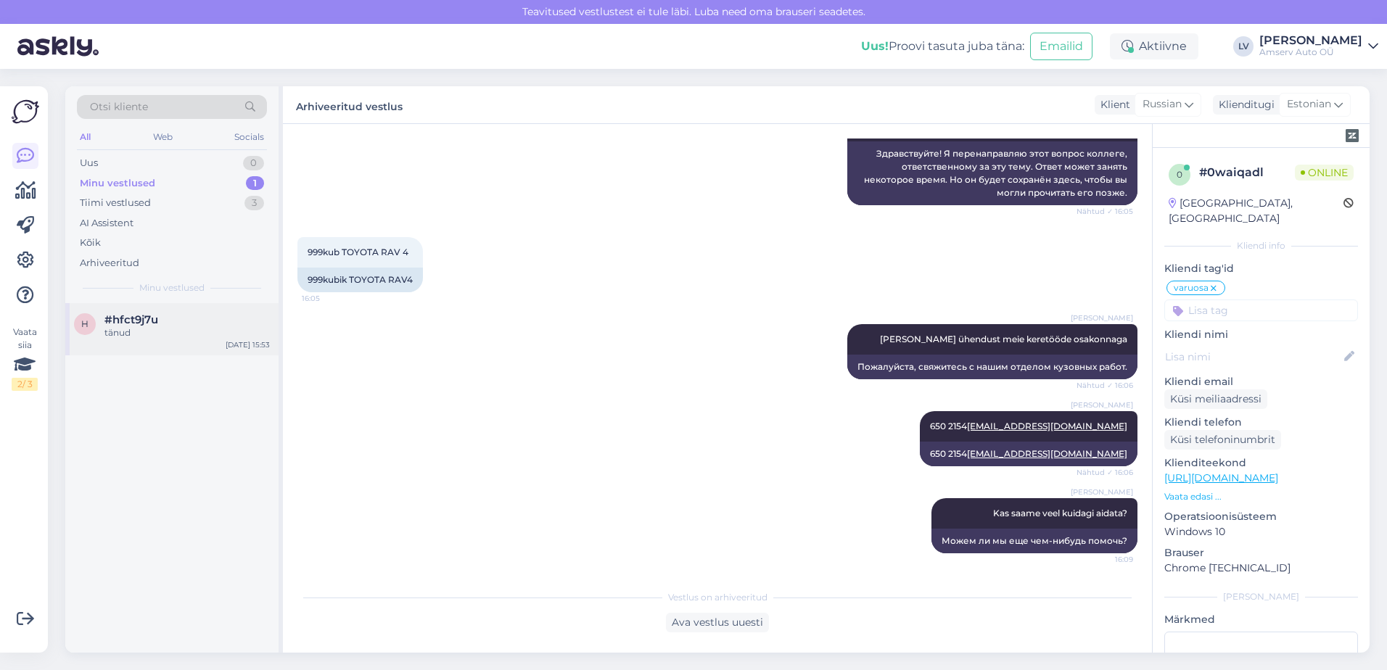
click at [130, 327] on div "tänud" at bounding box center [186, 332] width 165 height 13
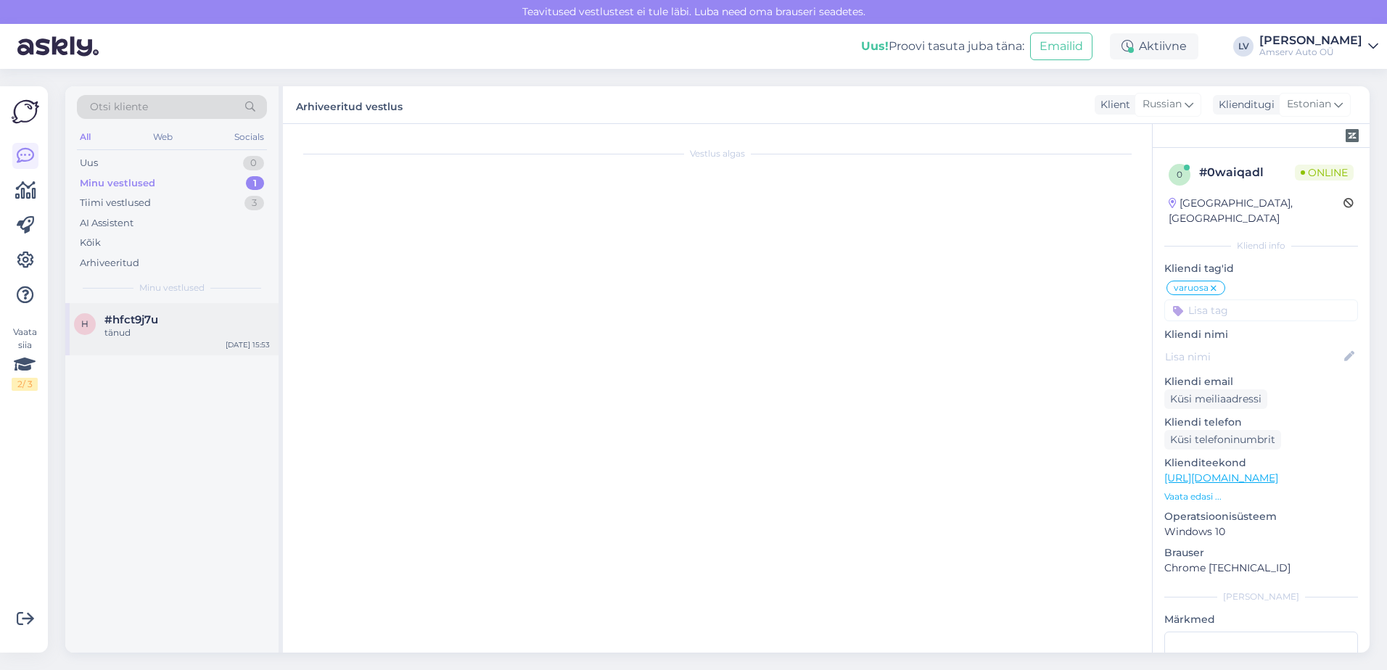
scroll to position [558, 0]
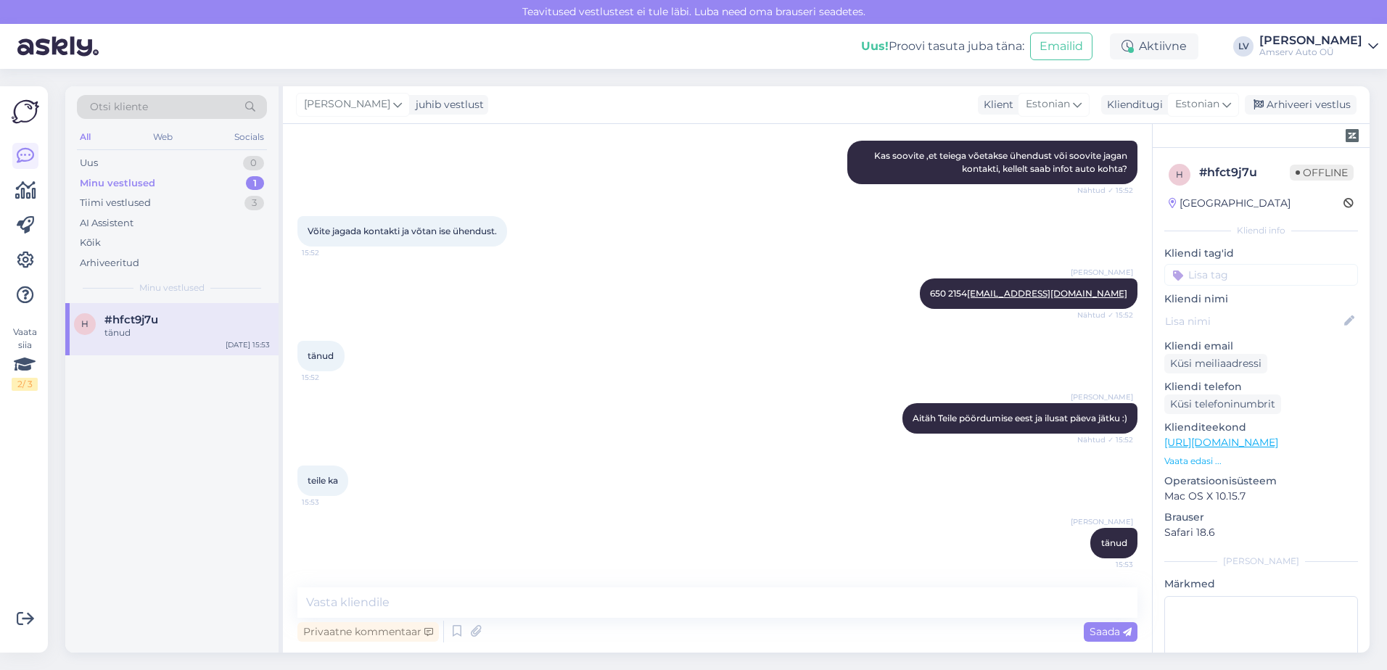
click at [1263, 280] on input at bounding box center [1261, 275] width 194 height 22
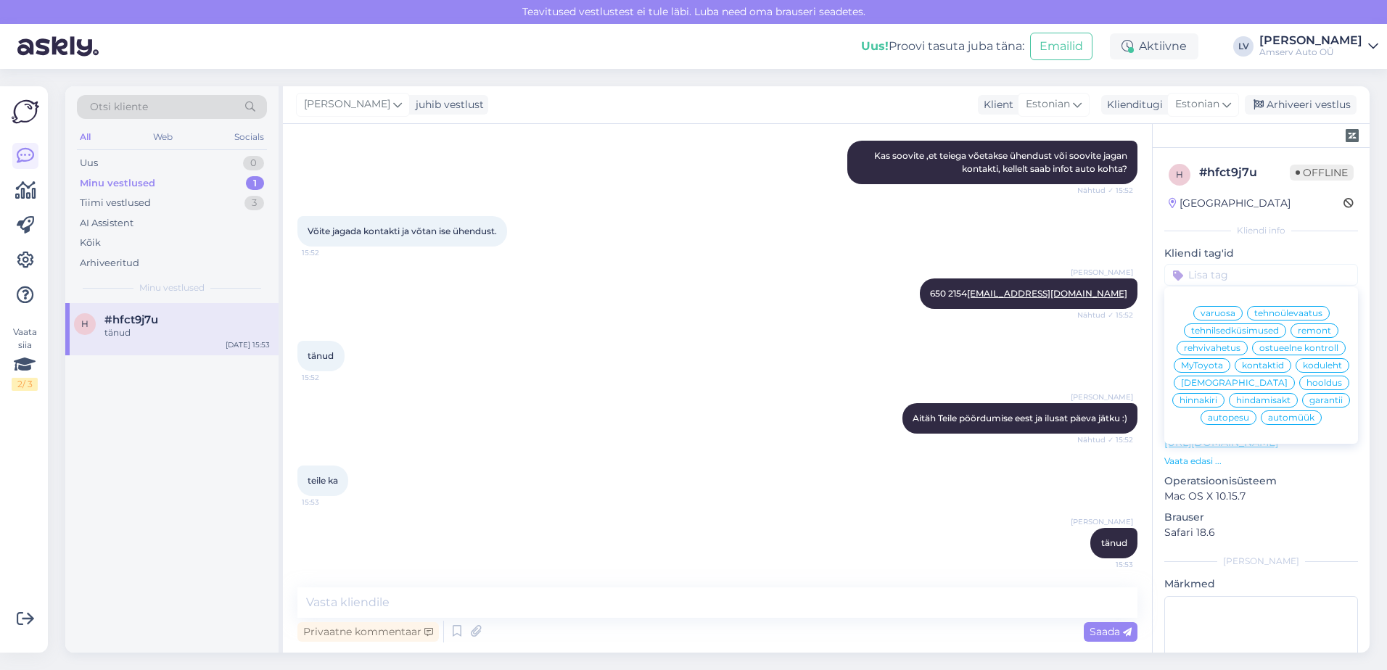
click at [1215, 387] on span "[DEMOGRAPHIC_DATA]" at bounding box center [1234, 383] width 107 height 9
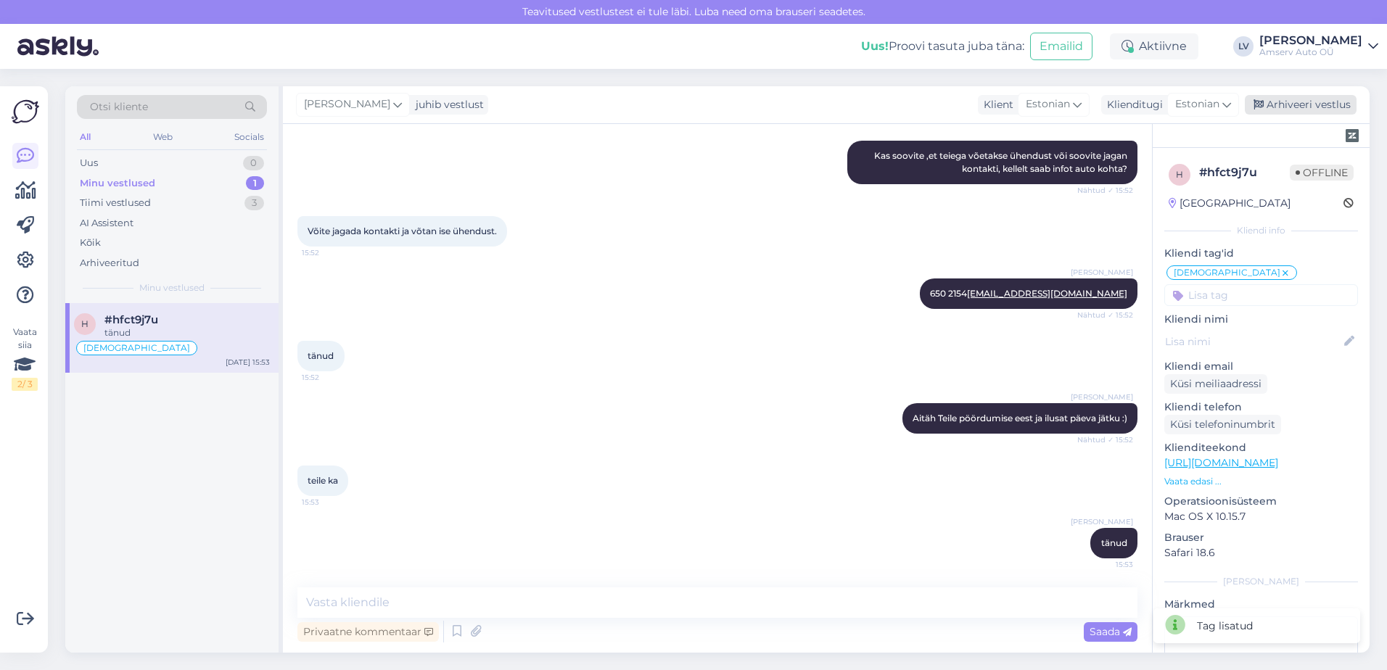
click at [1302, 112] on div "Arhiveeri vestlus" at bounding box center [1300, 105] width 112 height 20
